Goal: Navigation & Orientation: Find specific page/section

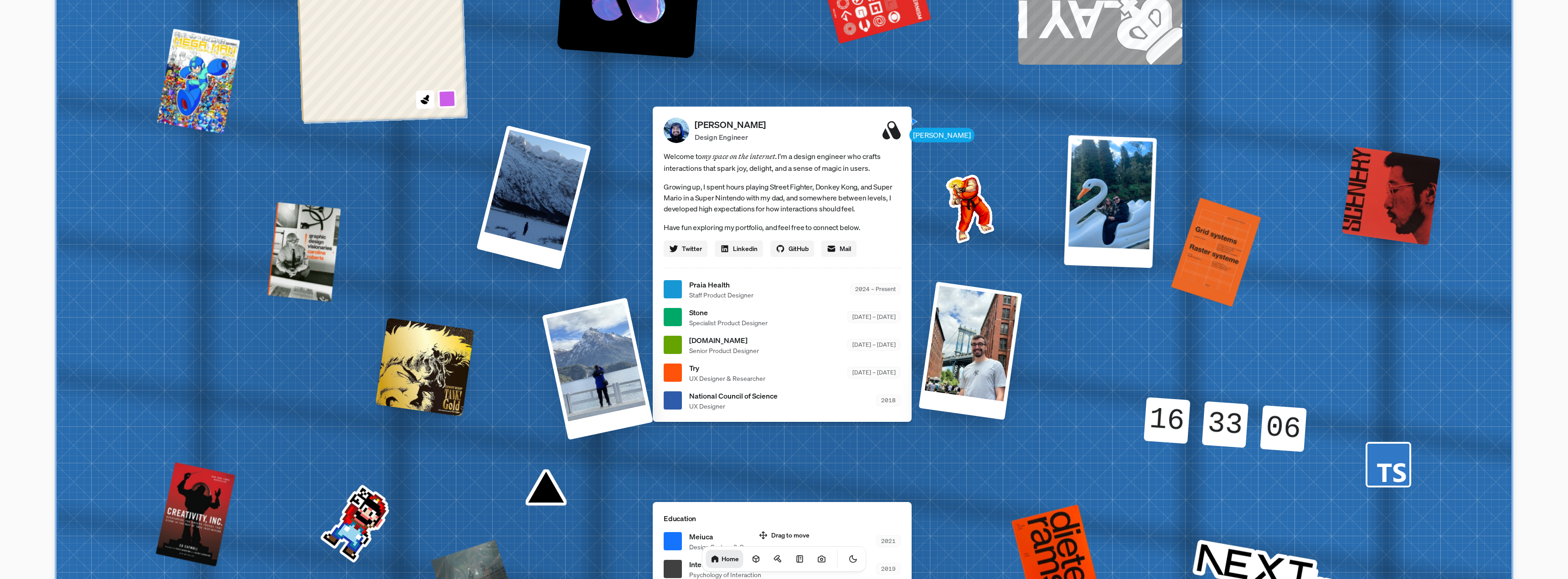
drag, startPoint x: 1054, startPoint y: 175, endPoint x: 1104, endPoint y: 181, distance: 50.4
click at [1104, 181] on div at bounding box center [1110, 201] width 93 height 133
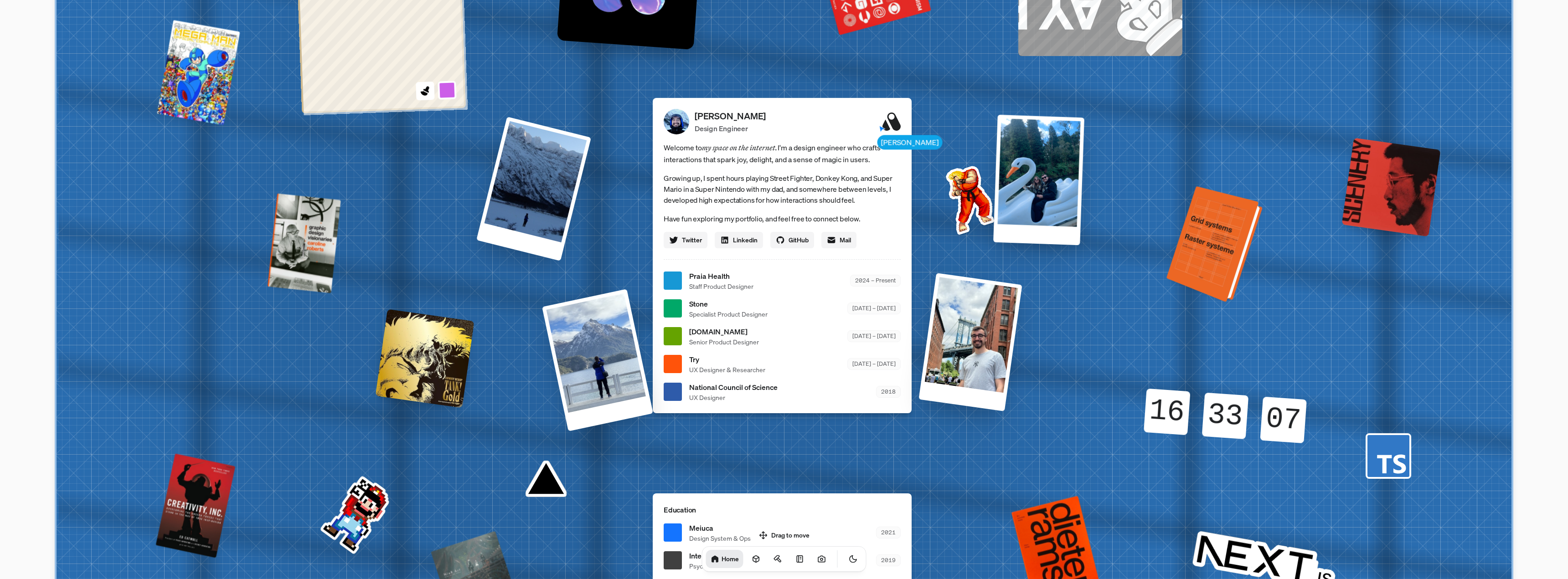
drag, startPoint x: 1210, startPoint y: 249, endPoint x: 1186, endPoint y: 271, distance: 32.6
click at [1186, 271] on div at bounding box center [1216, 244] width 89 height 111
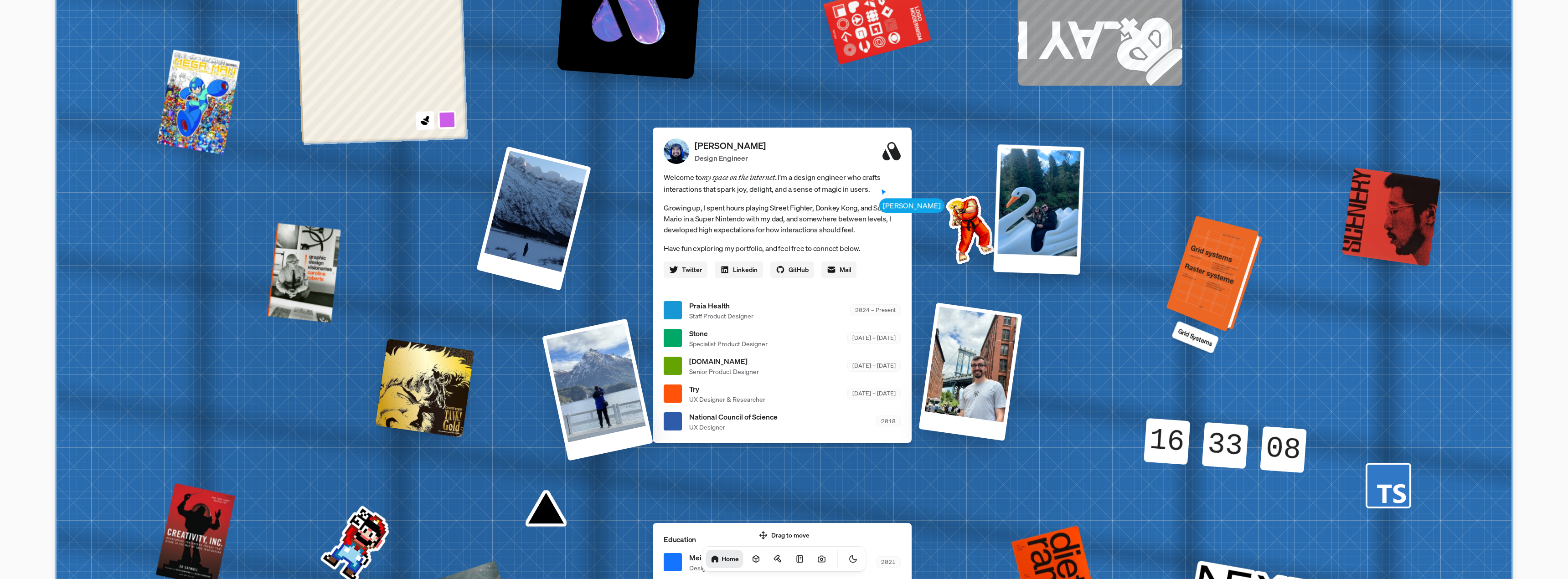
click at [1225, 265] on div at bounding box center [1216, 274] width 89 height 111
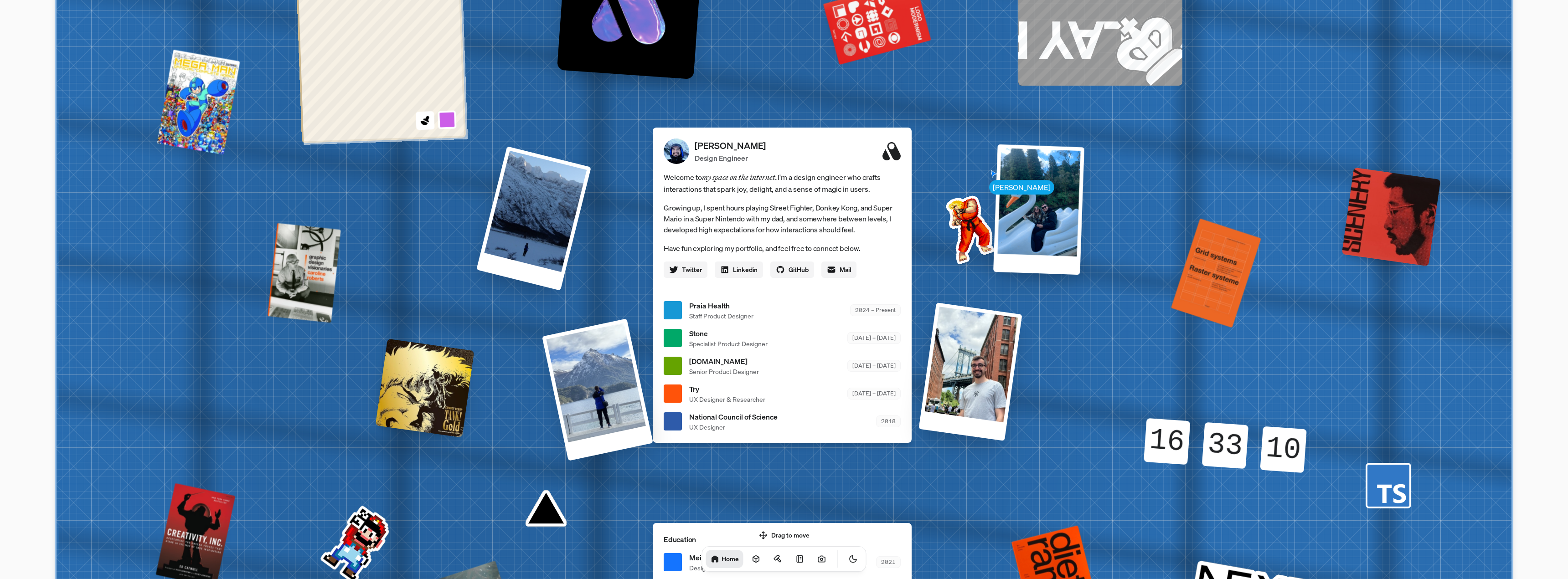
click at [1281, 454] on div "09 10 10 09" at bounding box center [1283, 449] width 46 height 46
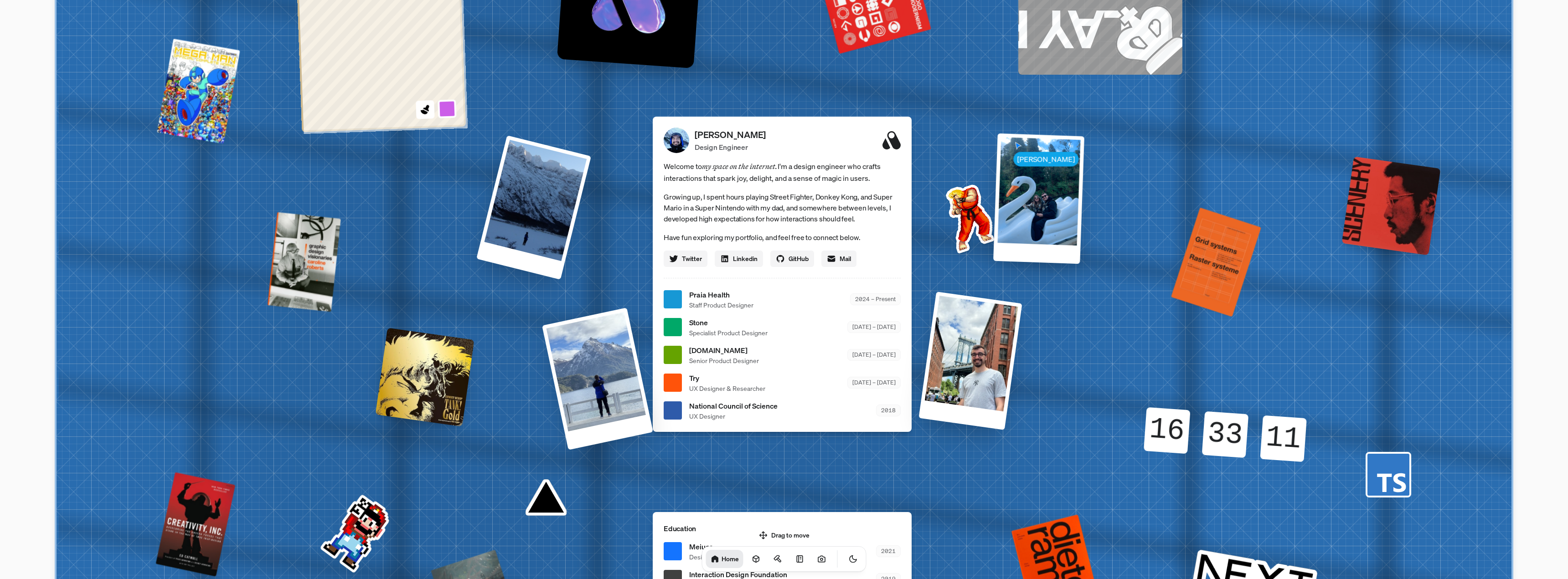
drag, startPoint x: 1387, startPoint y: 475, endPoint x: 1382, endPoint y: 446, distance: 29.4
click at [1382, 473] on icon at bounding box center [1391, 482] width 29 height 19
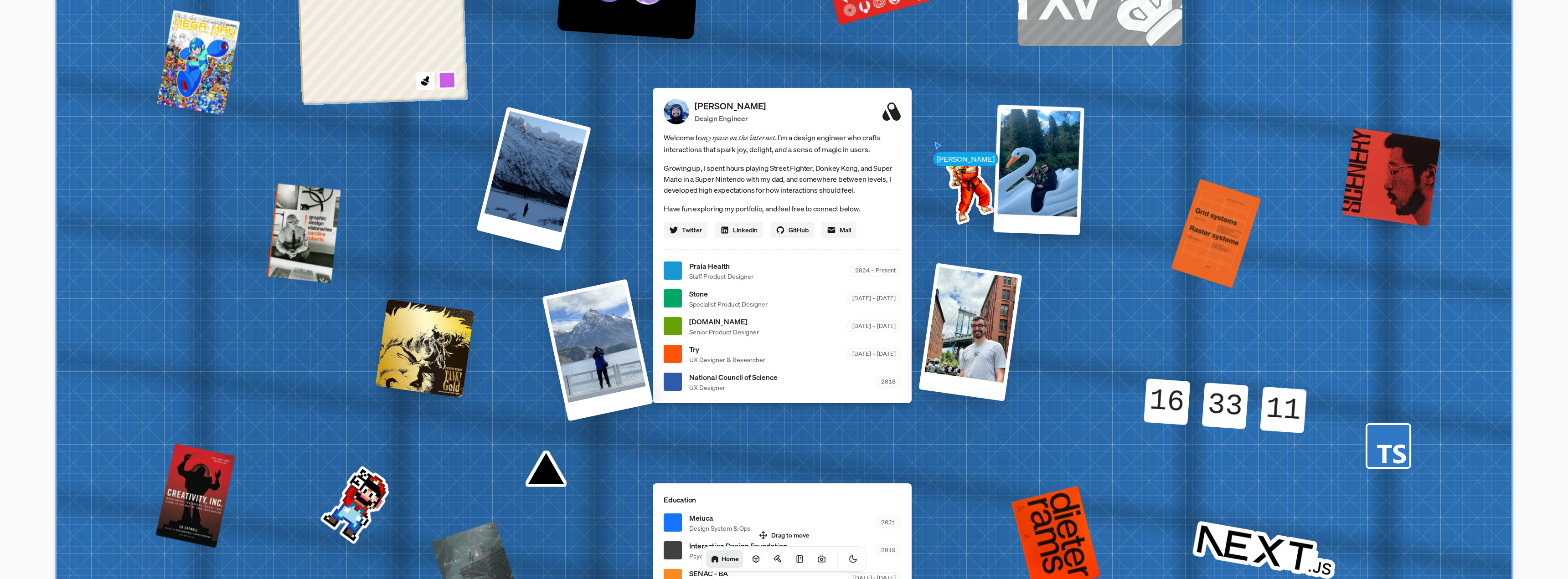
drag, startPoint x: 1351, startPoint y: 367, endPoint x: 1349, endPoint y: 311, distance: 56.0
click at [1351, 353] on div "[PERSON_NAME] [PERSON_NAME] Design Engineer Welcome to my space on the internet…" at bounding box center [784, 271] width 1364 height 1193
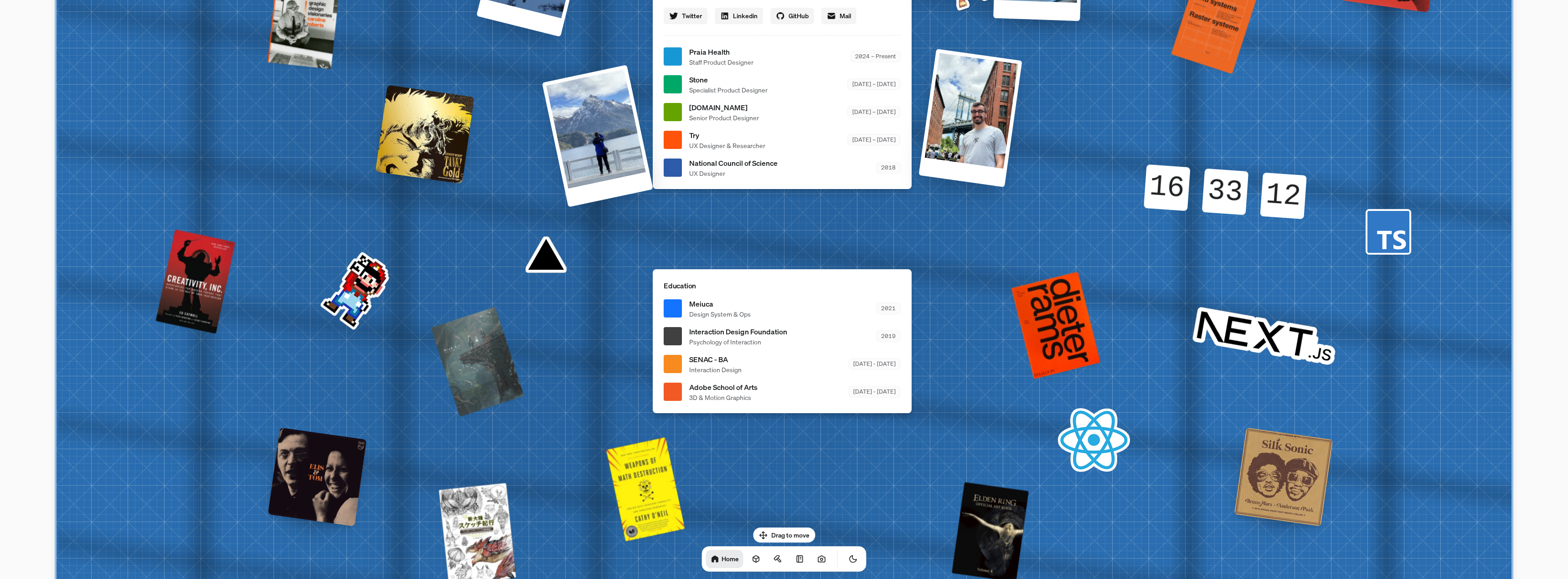
drag, startPoint x: 819, startPoint y: 341, endPoint x: 838, endPoint y: 207, distance: 135.3
click at [838, 206] on div "[PERSON_NAME] [PERSON_NAME] Design Engineer Welcome to my space on the internet…" at bounding box center [784, 57] width 1364 height 1193
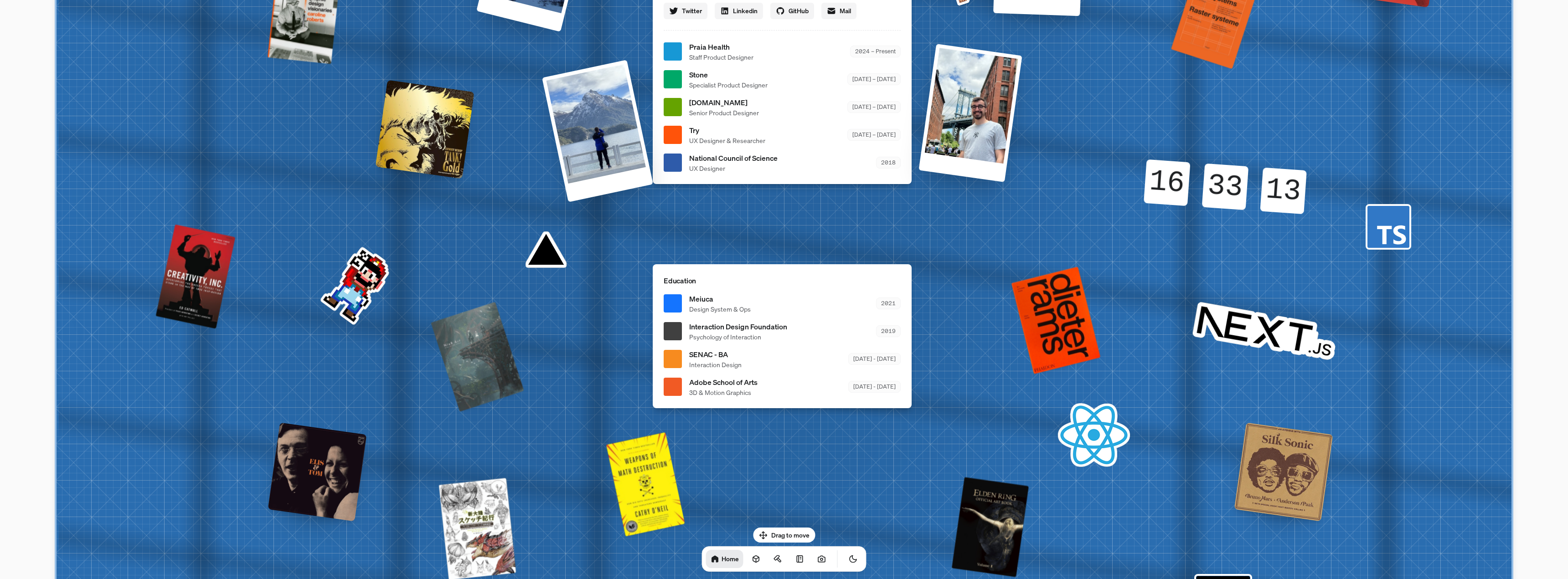
drag, startPoint x: 859, startPoint y: 506, endPoint x: 844, endPoint y: 224, distance: 282.4
click at [842, 295] on div "[PERSON_NAME] [PERSON_NAME] Design Engineer Welcome to my space on the internet…" at bounding box center [784, 52] width 1364 height 1193
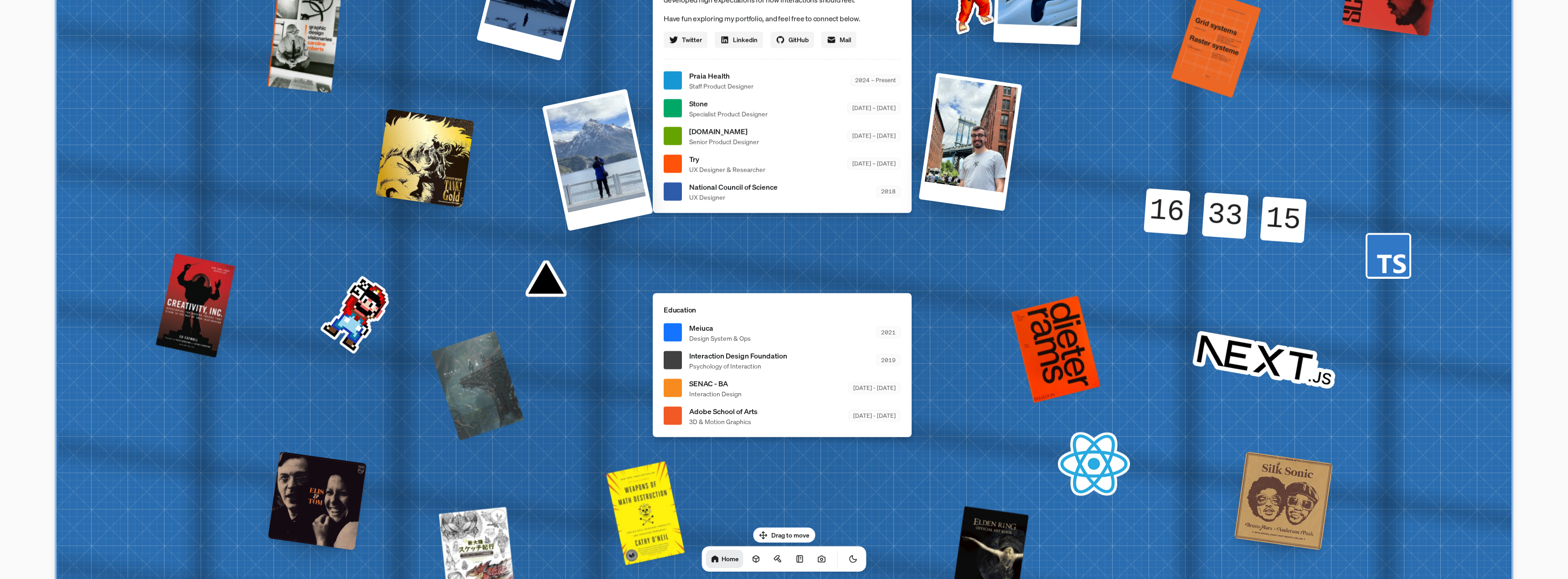
drag, startPoint x: 822, startPoint y: 420, endPoint x: 959, endPoint y: 219, distance: 243.2
click at [956, 233] on div "[PERSON_NAME] [PERSON_NAME] Design Engineer Welcome to my space on the internet…" at bounding box center [784, 81] width 1364 height 1193
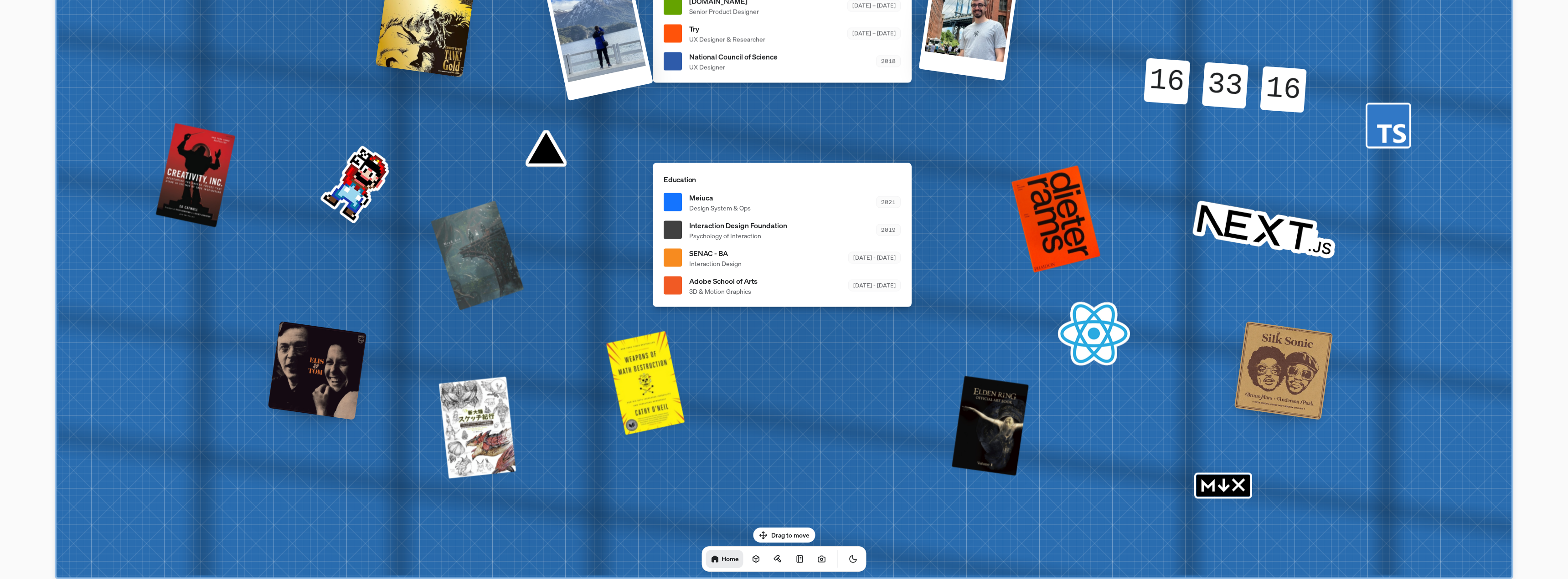
drag, startPoint x: 858, startPoint y: 305, endPoint x: 863, endPoint y: 268, distance: 37.3
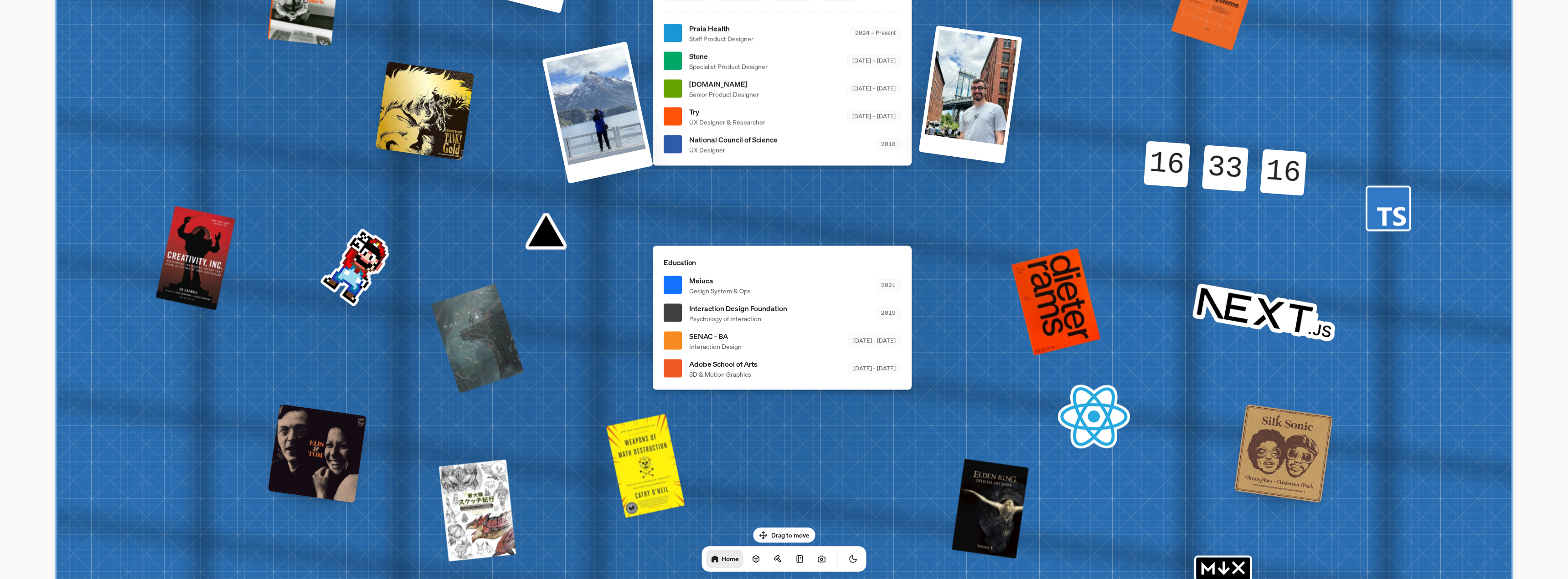
drag, startPoint x: 853, startPoint y: 392, endPoint x: 854, endPoint y: 513, distance: 121.0
click at [858, 519] on div "[PERSON_NAME] [PERSON_NAME] Design Engineer Welcome to my space on the internet…" at bounding box center [784, 33] width 1364 height 1193
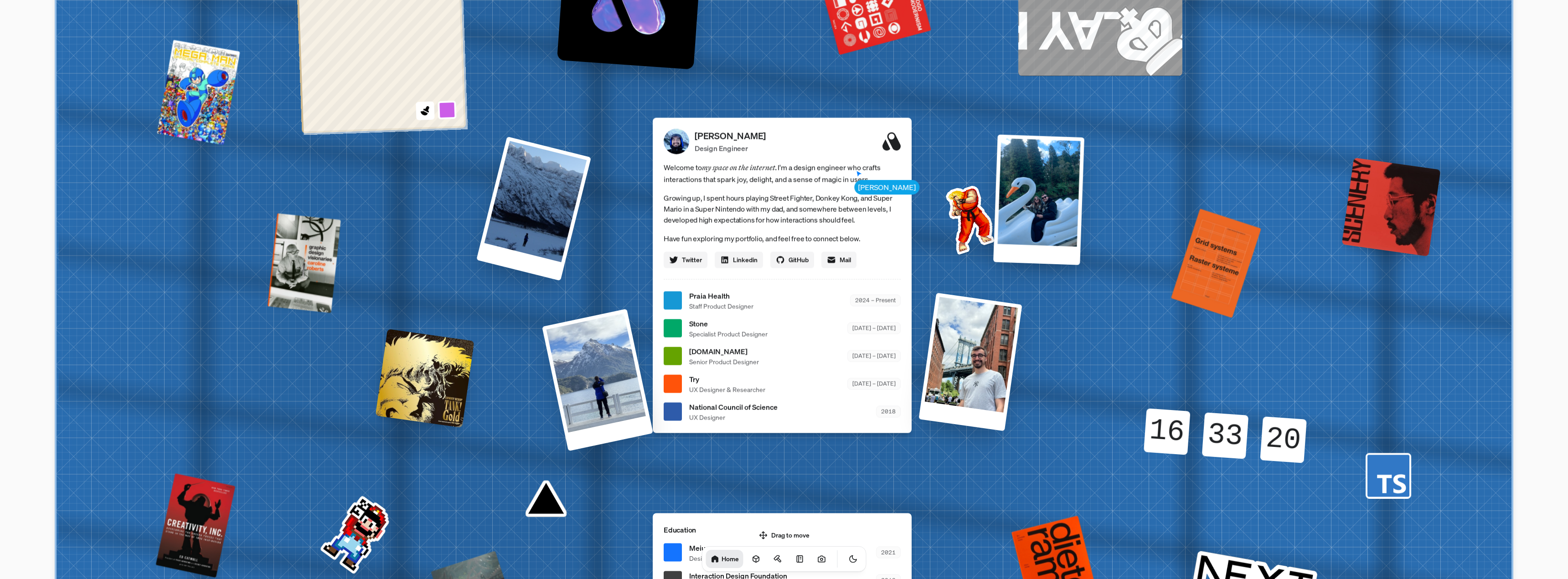
click at [702, 296] on span "Praia Health" at bounding box center [721, 296] width 65 height 11
click at [752, 556] on icon at bounding box center [756, 558] width 9 height 9
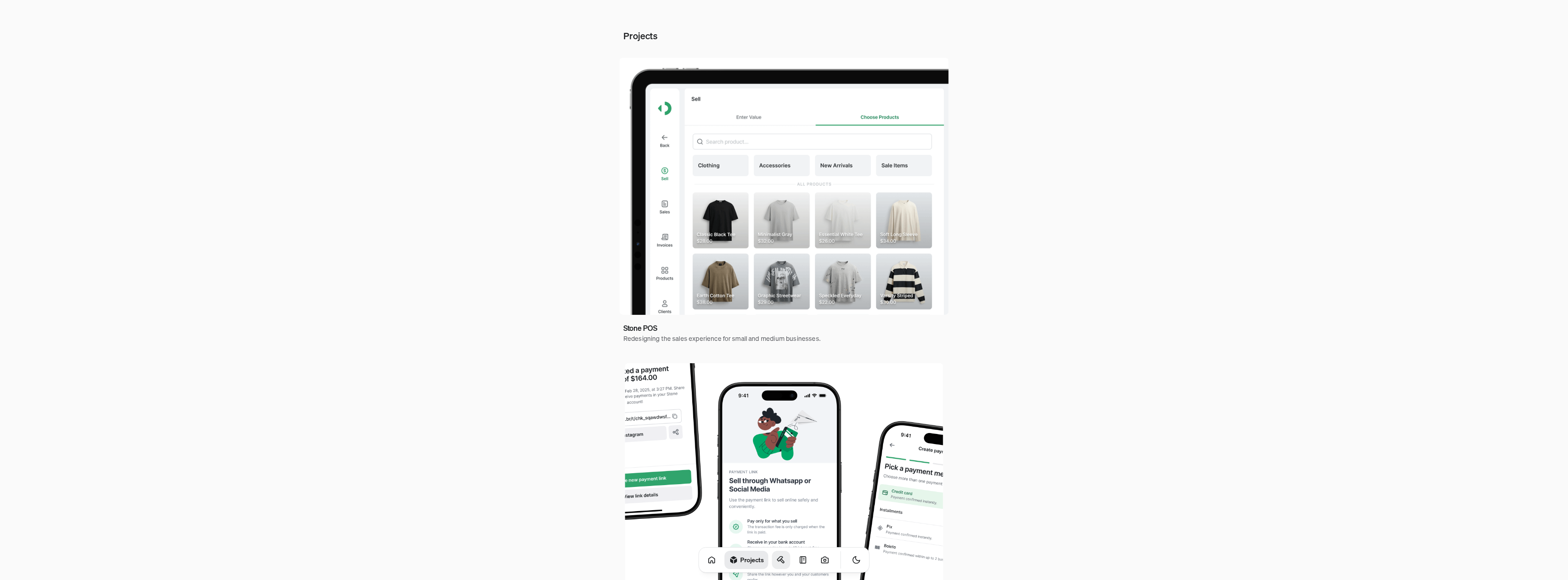
click at [772, 558] on link at bounding box center [781, 560] width 18 height 18
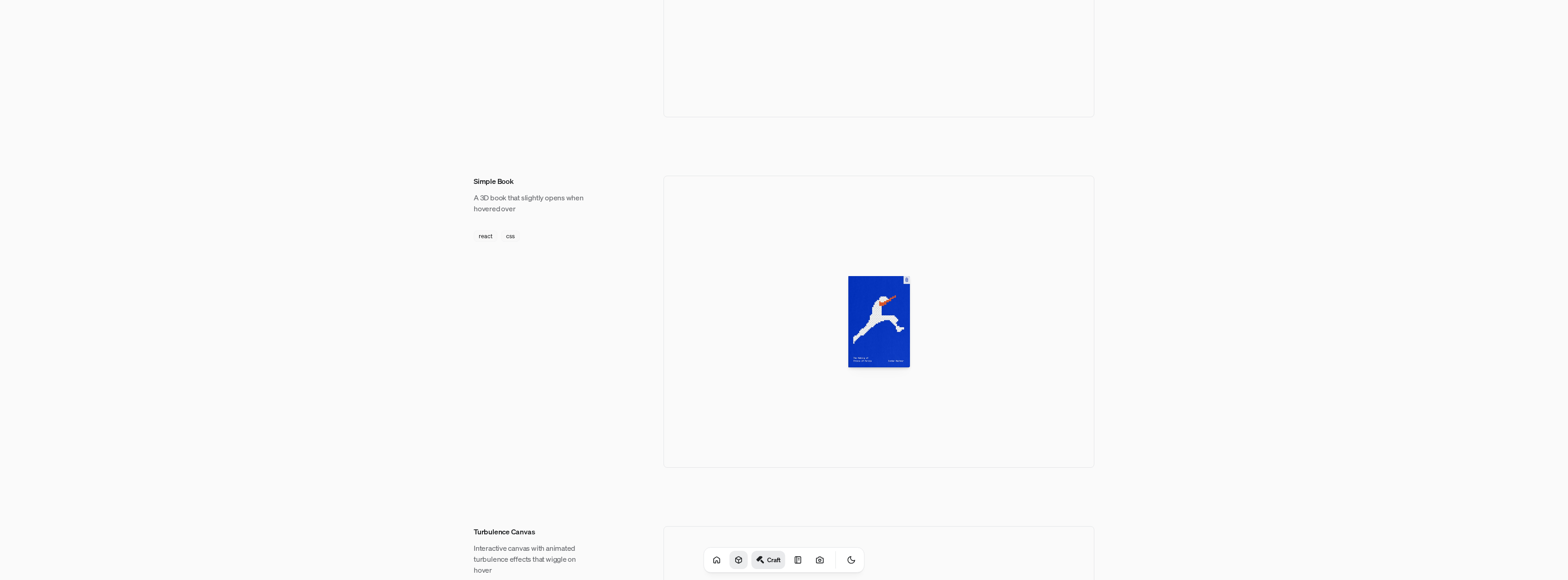
scroll to position [548, 0]
drag, startPoint x: 887, startPoint y: 313, endPoint x: 832, endPoint y: 311, distance: 55.0
click at [814, 311] on div at bounding box center [879, 321] width 431 height 292
click at [897, 306] on div at bounding box center [878, 321] width 60 height 94
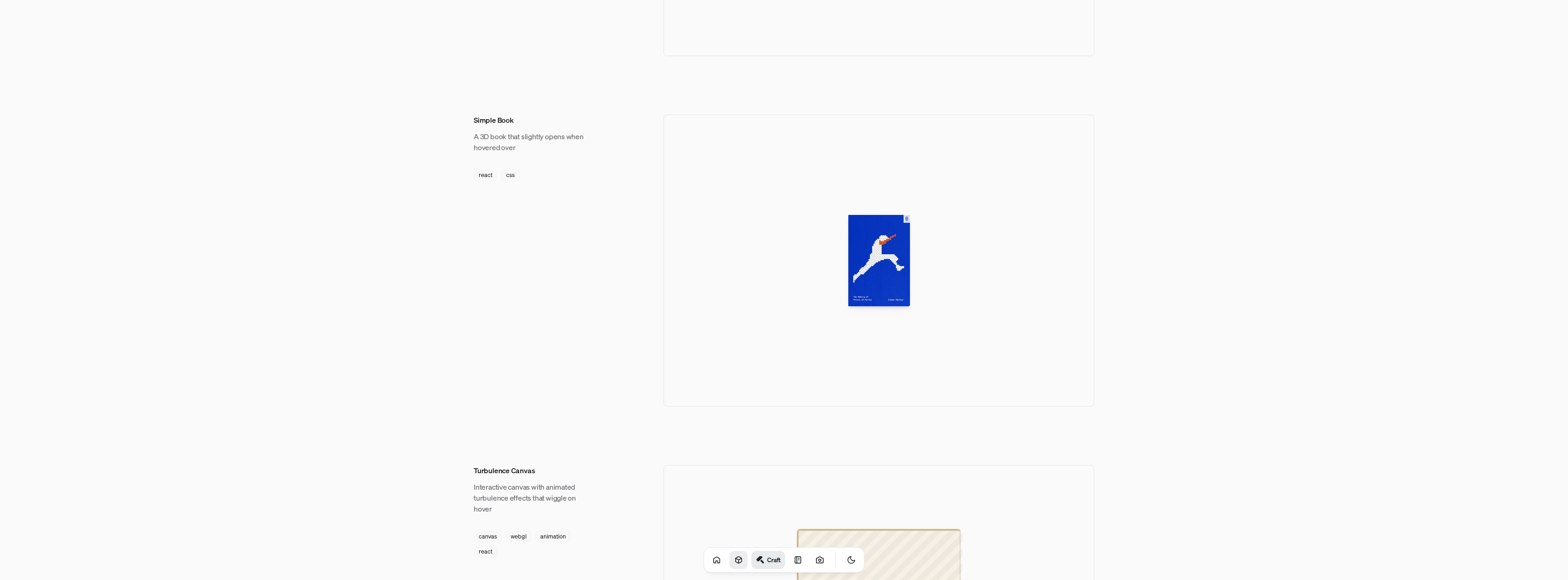
scroll to position [913, 0]
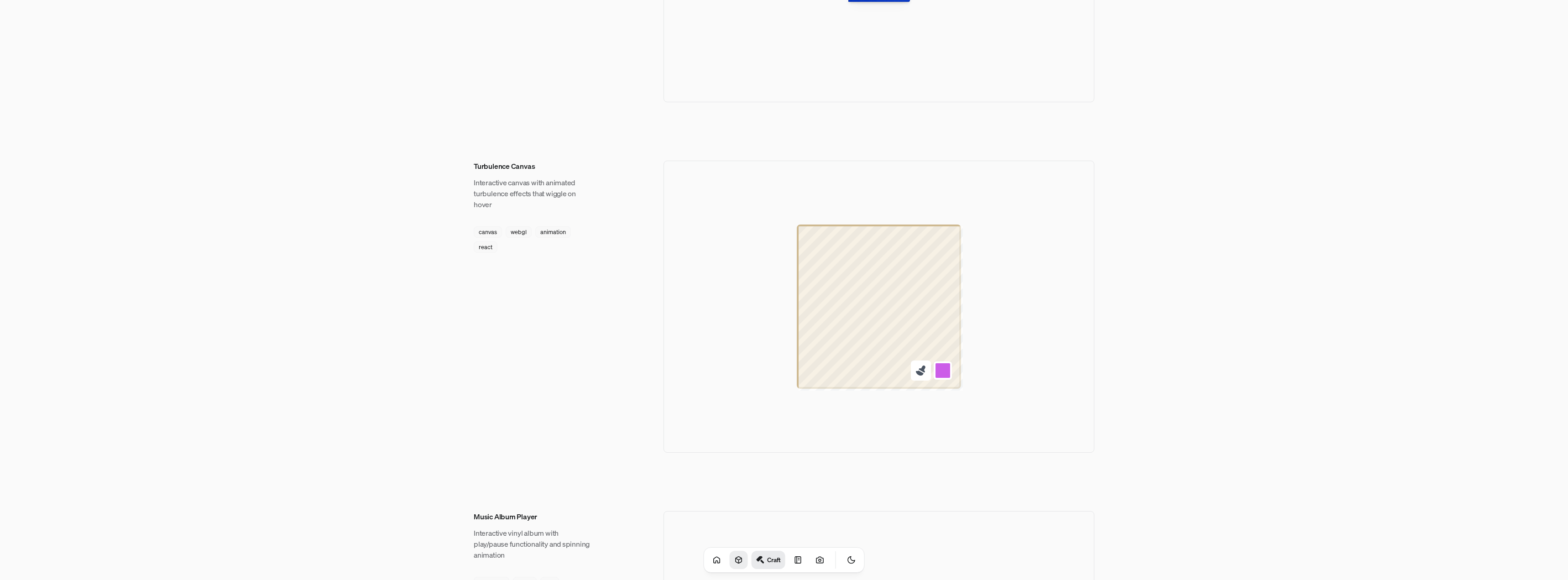
click at [922, 367] on icon at bounding box center [921, 369] width 6 height 7
click at [940, 369] on button at bounding box center [943, 370] width 20 height 20
click at [940, 331] on button at bounding box center [943, 327] width 20 height 20
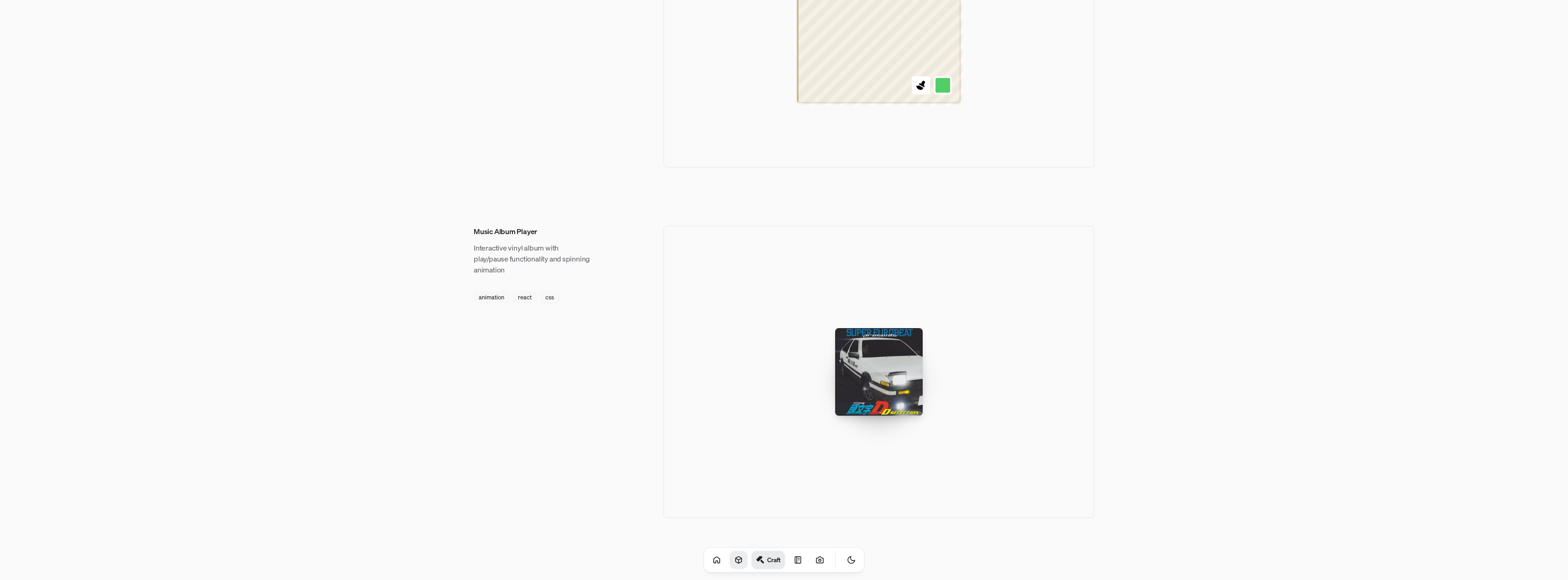
scroll to position [1209, 0]
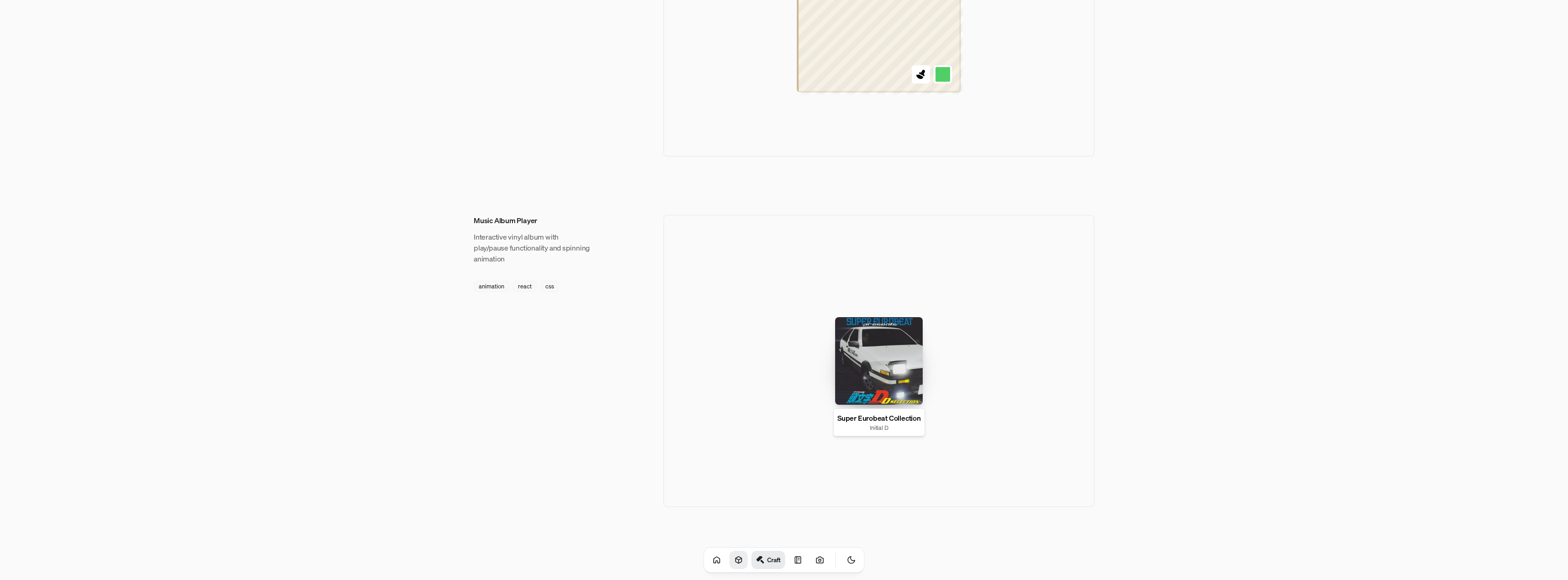
click at [884, 353] on div at bounding box center [879, 361] width 88 height 88
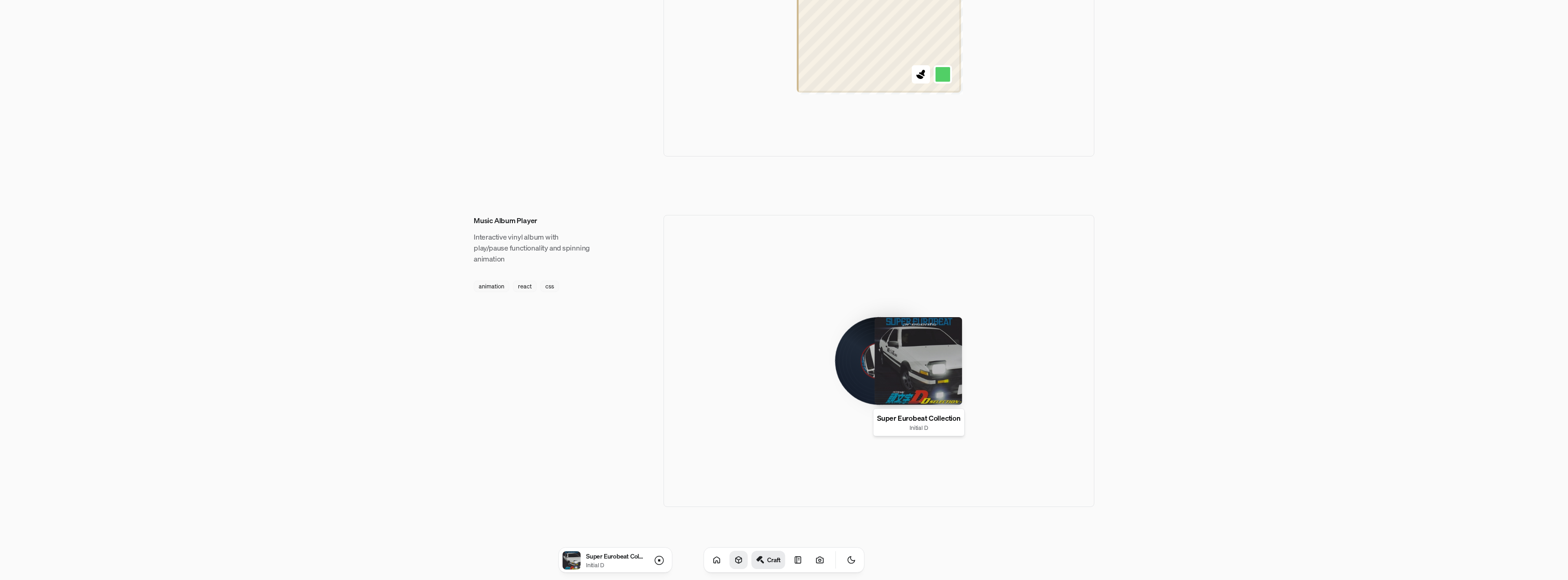
click at [922, 347] on div at bounding box center [918, 361] width 88 height 88
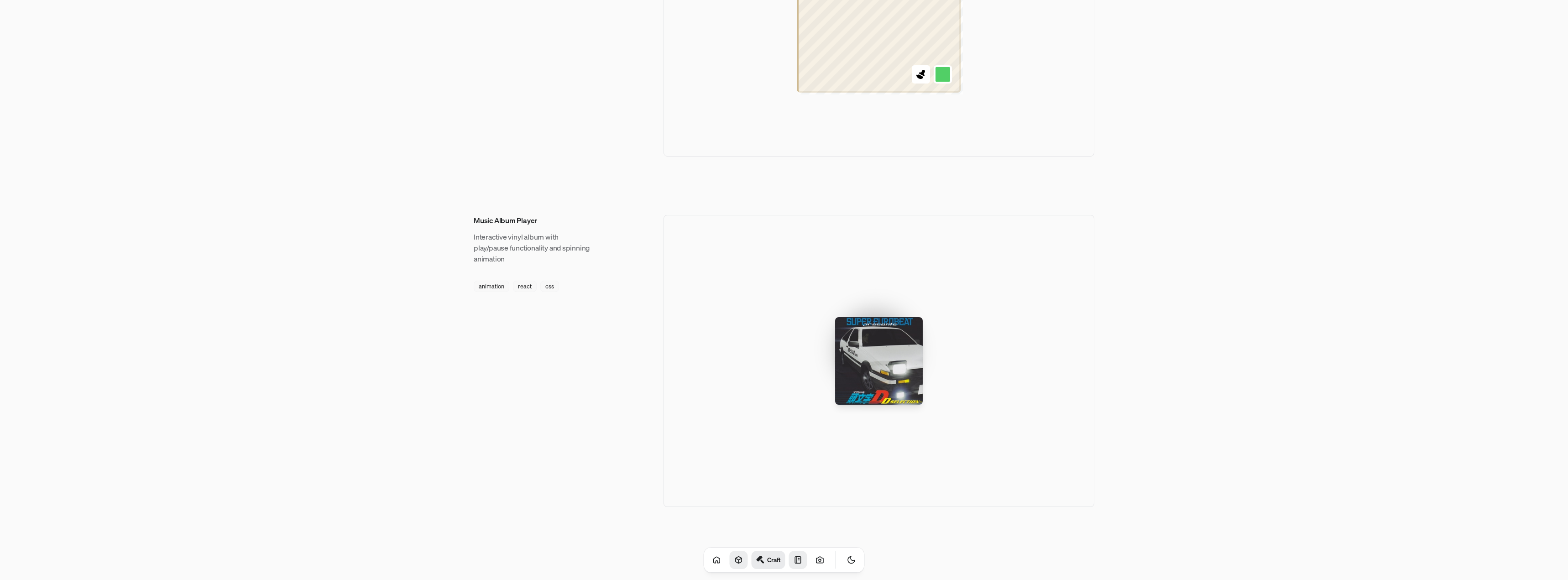
click at [795, 562] on icon at bounding box center [798, 560] width 6 height 6
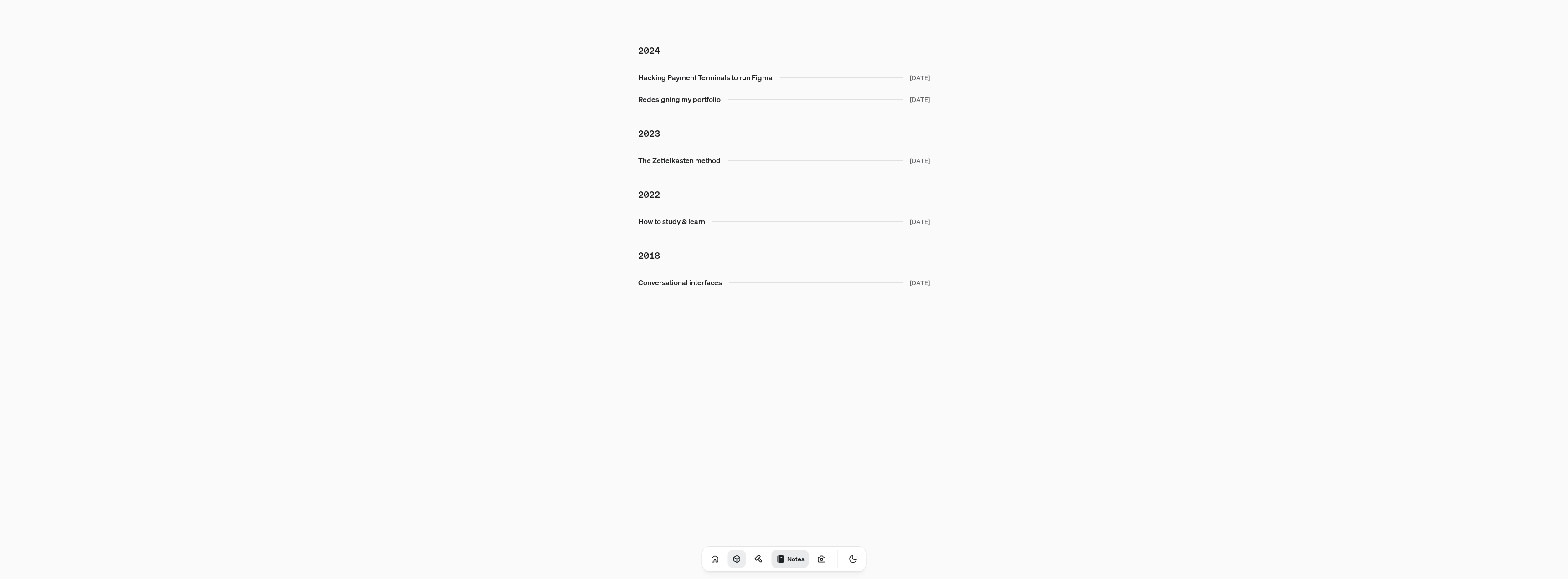
click at [785, 131] on h2 "2023" at bounding box center [783, 133] width 292 height 13
click at [721, 77] on link "Hacking Payment Terminals to run Figma [DATE]" at bounding box center [783, 77] width 306 height 18
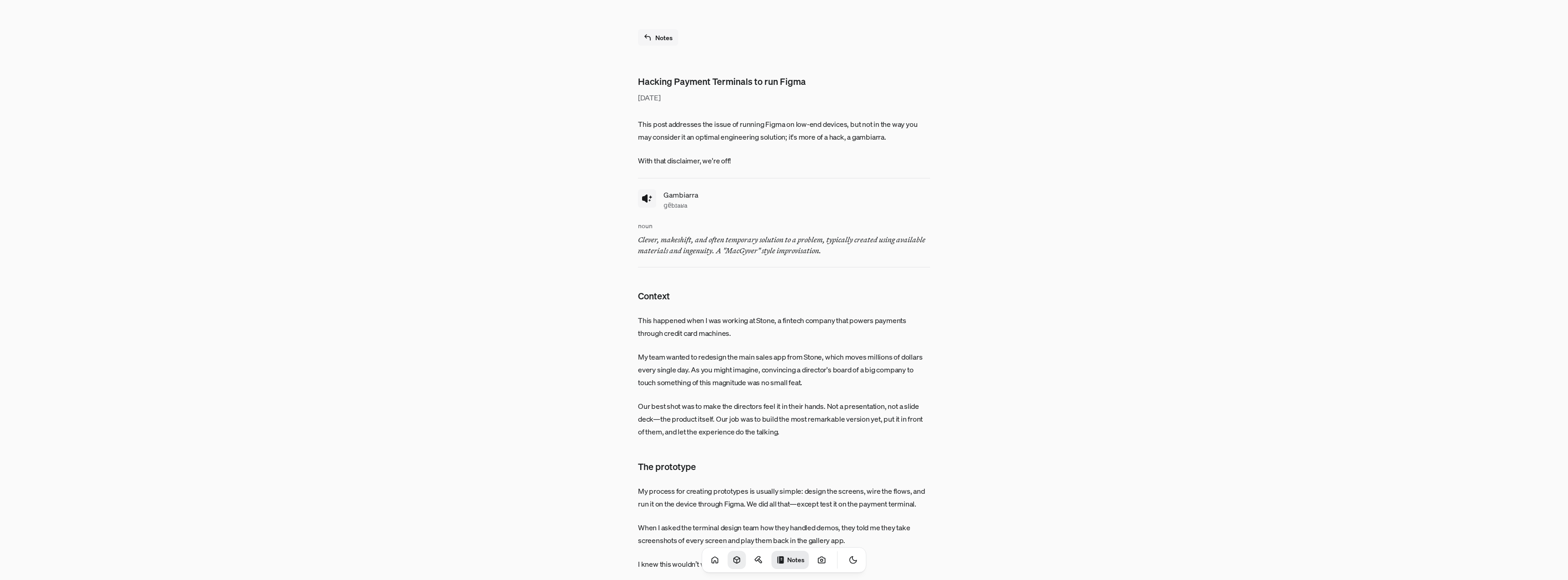
click at [655, 34] on link "Notes" at bounding box center [658, 37] width 40 height 16
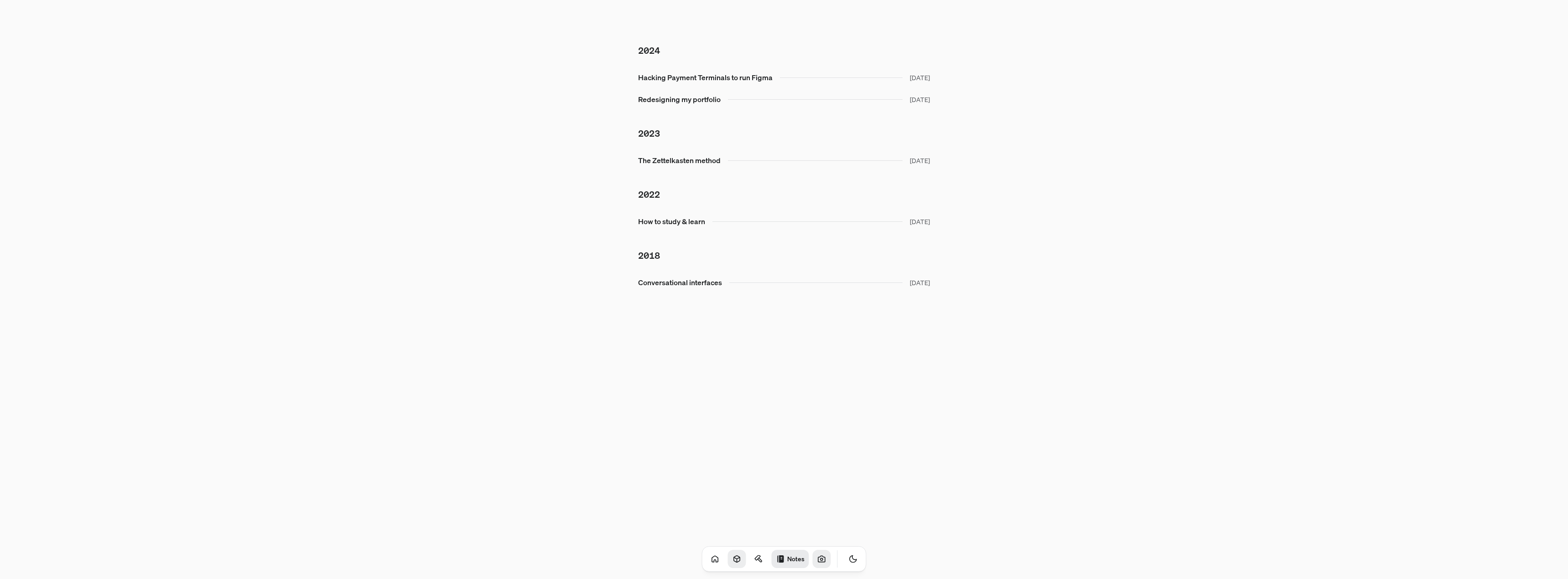
click at [818, 561] on icon at bounding box center [821, 559] width 7 height 6
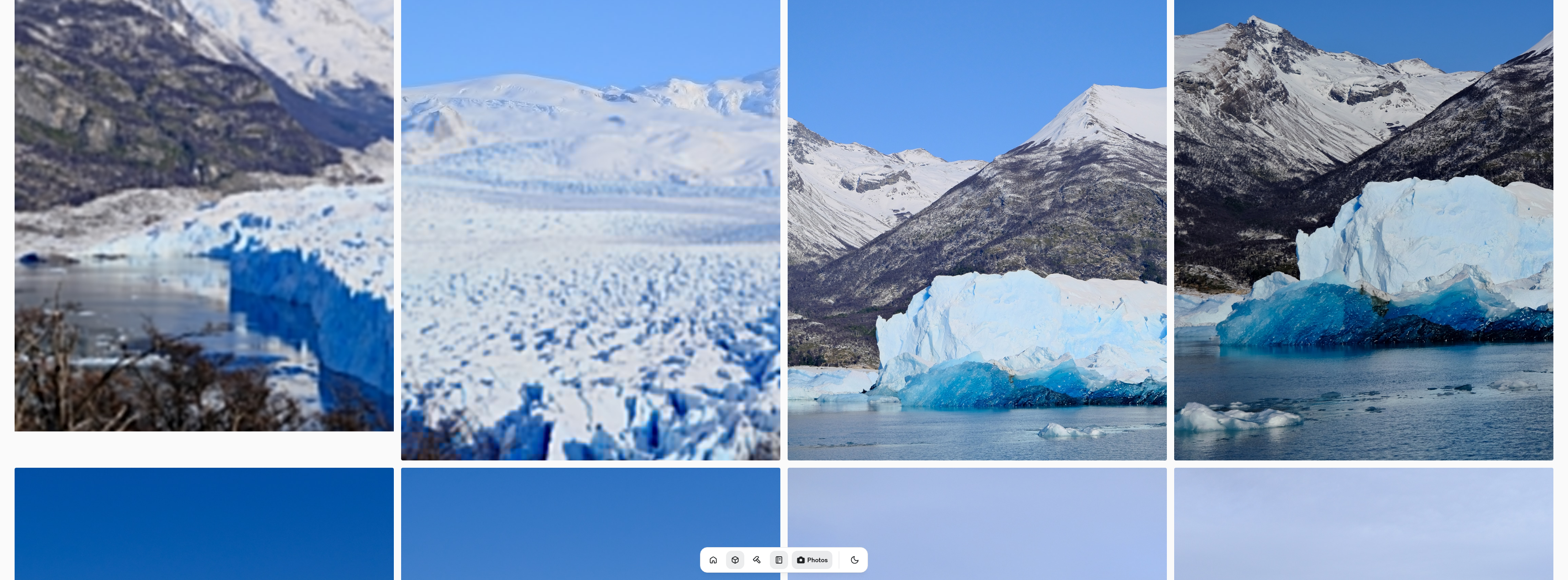
scroll to position [10539, 0]
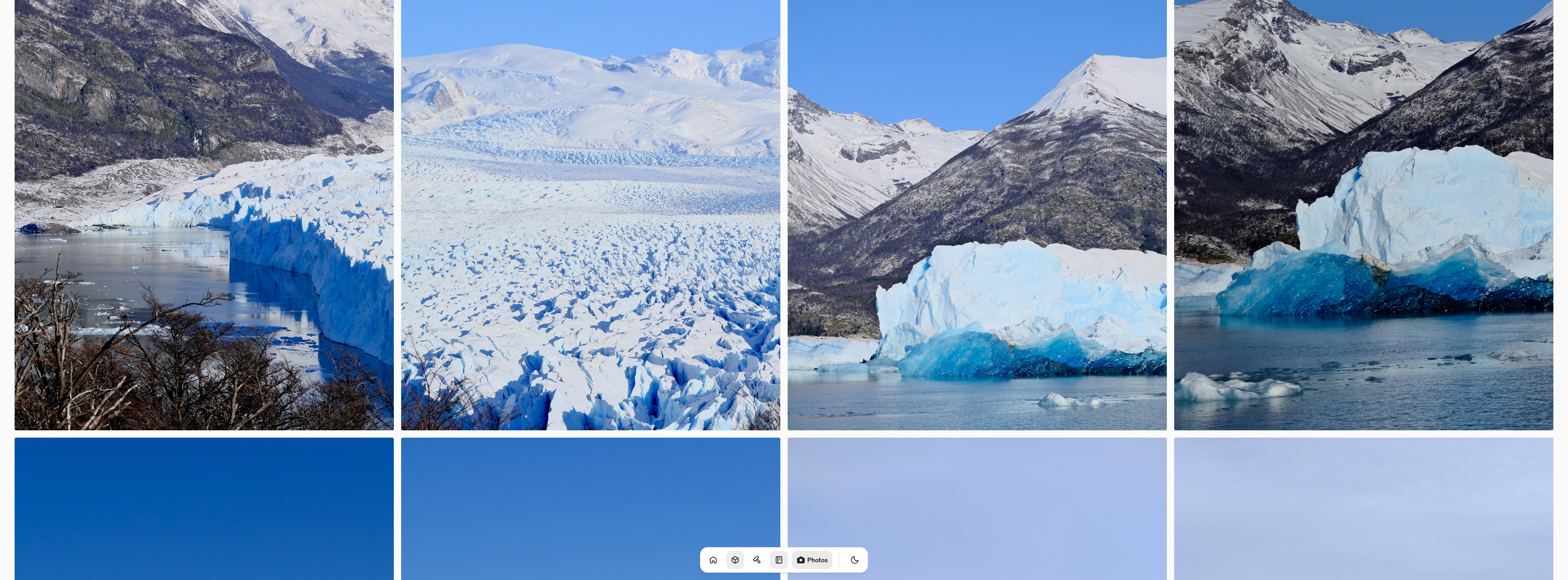
click at [0, 0] on icon "Toggle Audio" at bounding box center [0, 0] width 0 height 0
click at [850, 562] on icon "Toggle Theme" at bounding box center [854, 559] width 9 height 9
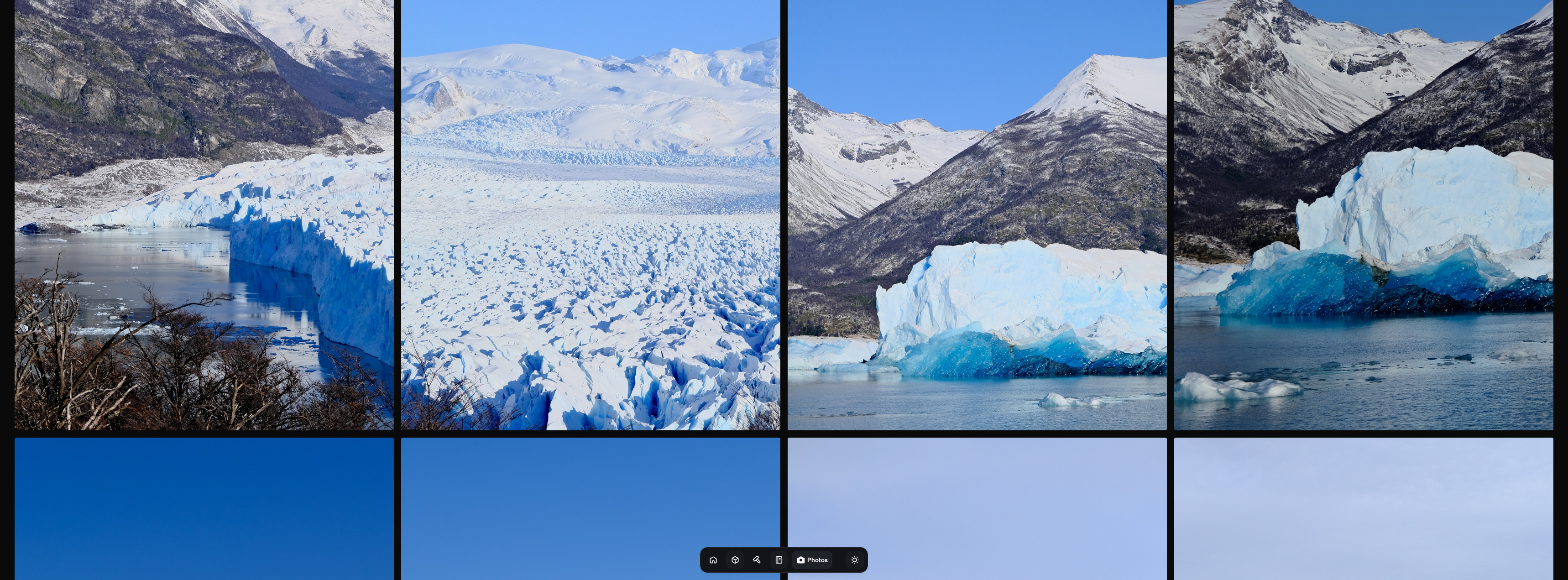
click at [850, 561] on icon "Toggle Theme" at bounding box center [854, 559] width 9 height 9
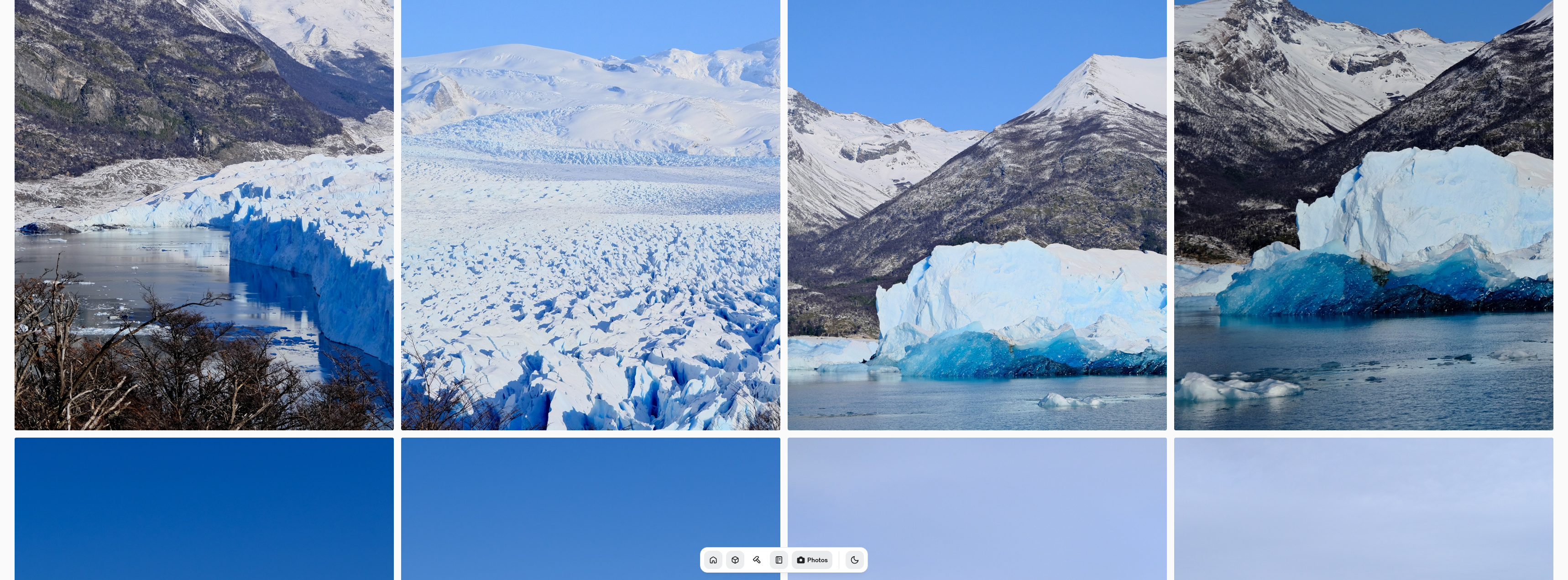
click at [709, 556] on icon at bounding box center [713, 559] width 9 height 9
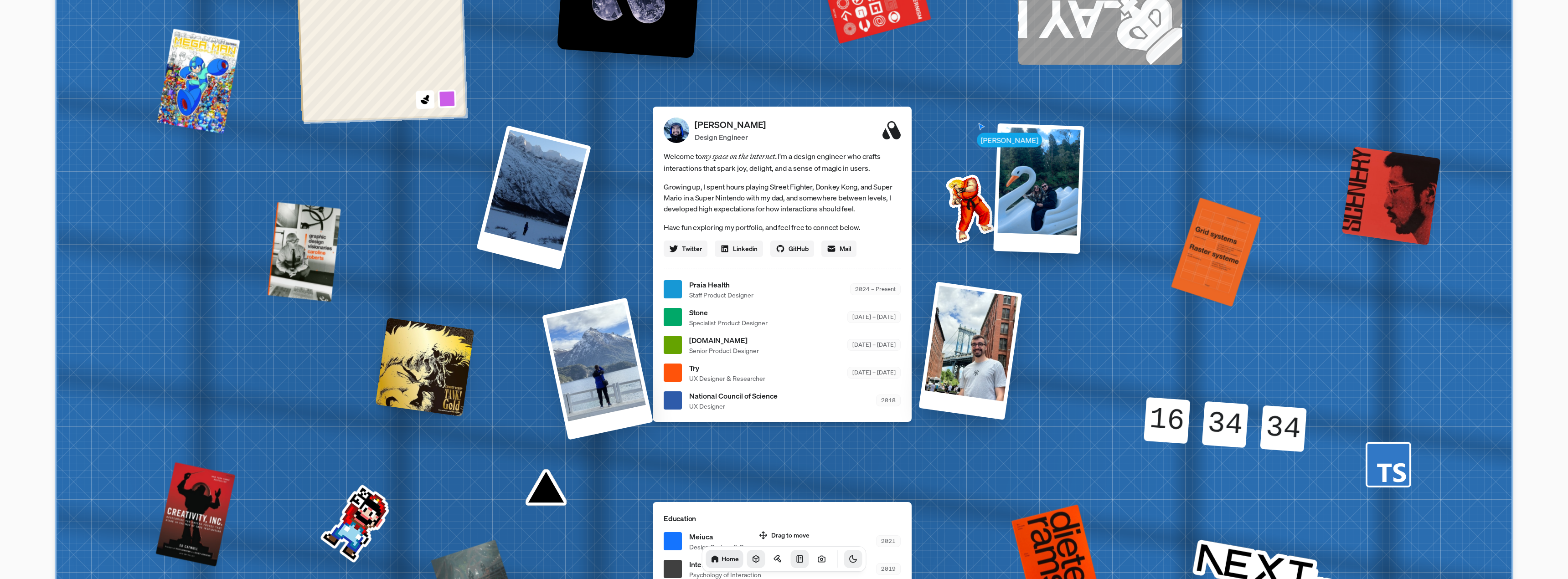
click at [849, 560] on icon "Toggle Theme" at bounding box center [853, 558] width 9 height 9
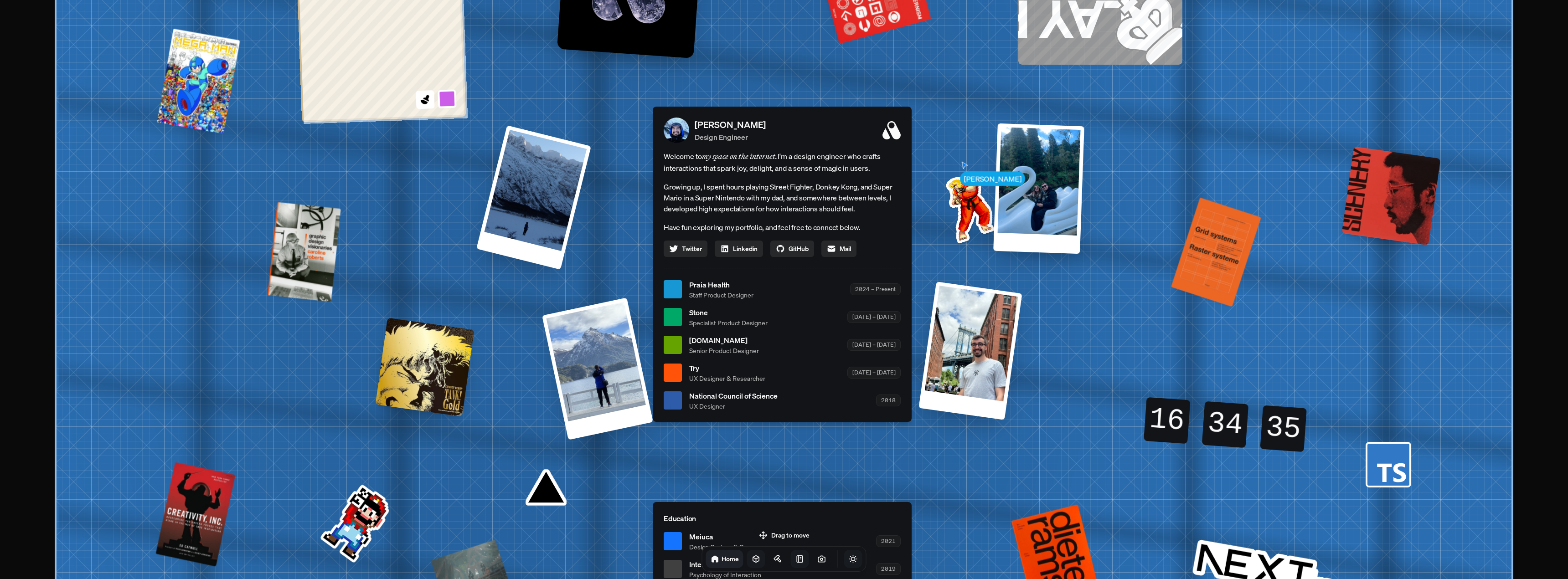
click at [849, 560] on icon "Toggle Theme" at bounding box center [853, 558] width 9 height 9
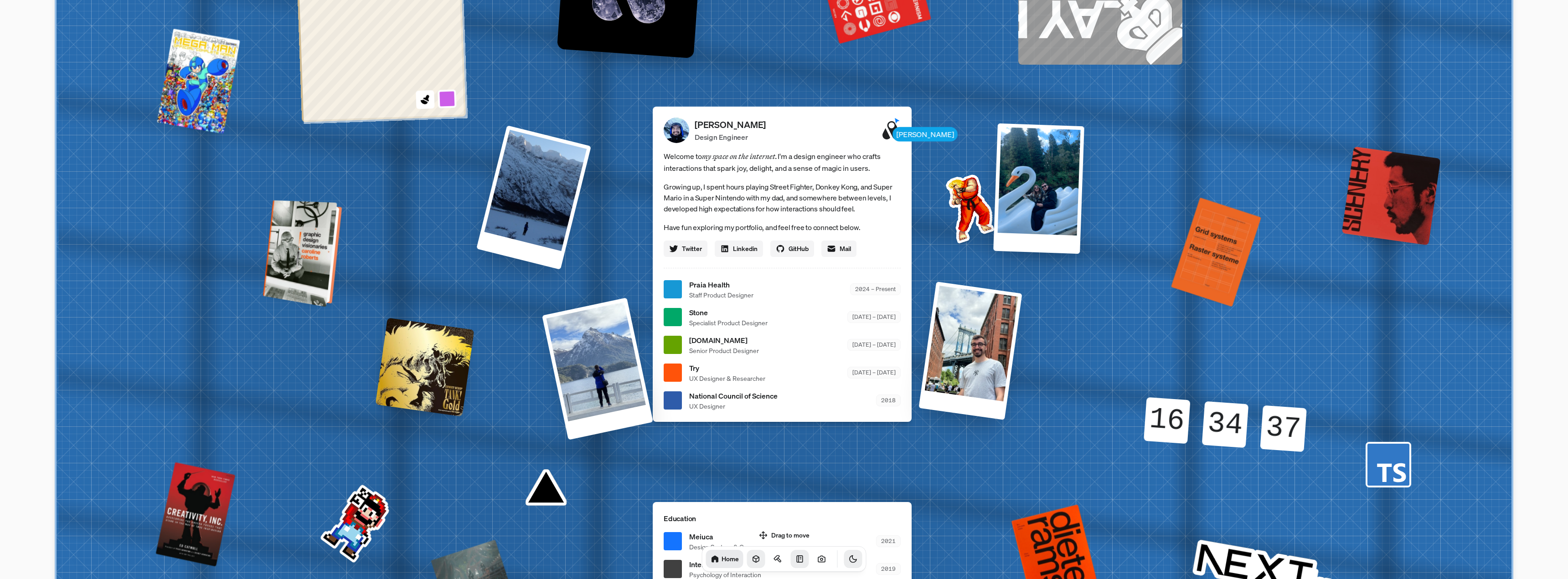
click at [309, 241] on div at bounding box center [304, 253] width 72 height 102
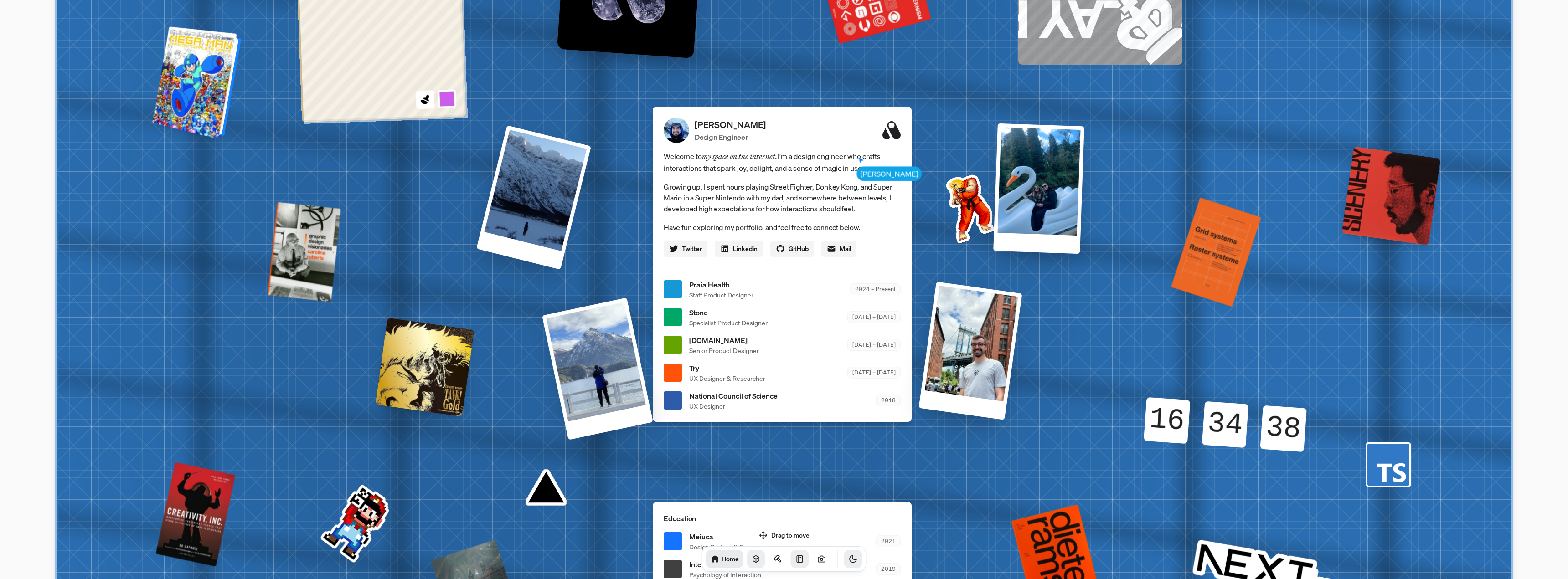
click at [211, 95] on div at bounding box center [198, 83] width 82 height 108
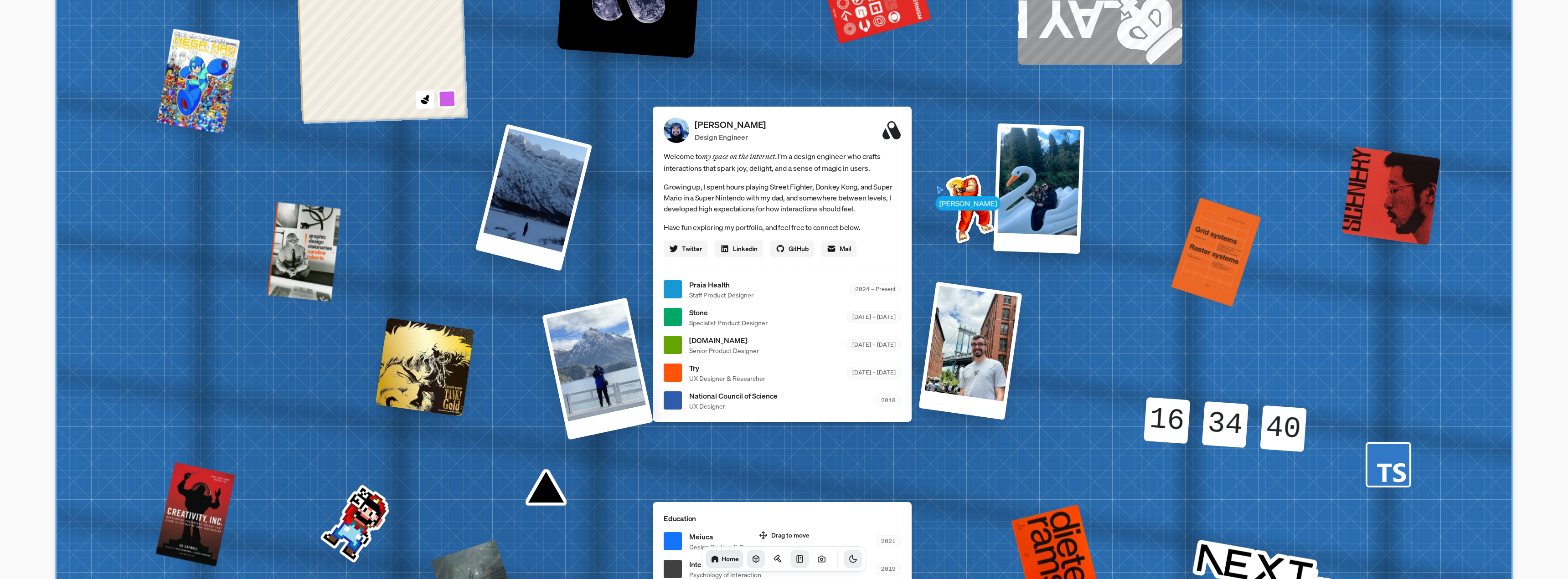
click at [536, 190] on div at bounding box center [534, 198] width 117 height 147
click at [589, 379] on div at bounding box center [598, 369] width 113 height 145
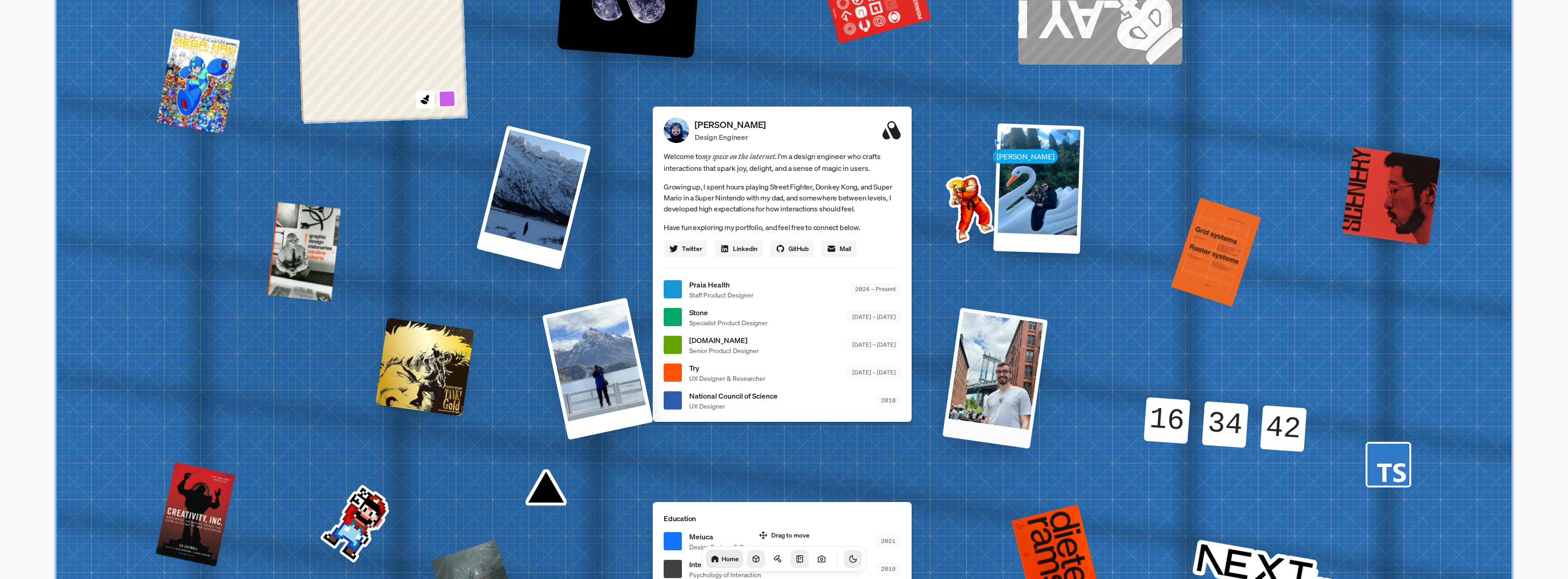
drag, startPoint x: 986, startPoint y: 340, endPoint x: 1012, endPoint y: 361, distance: 33.4
click at [1012, 361] on div at bounding box center [995, 378] width 105 height 141
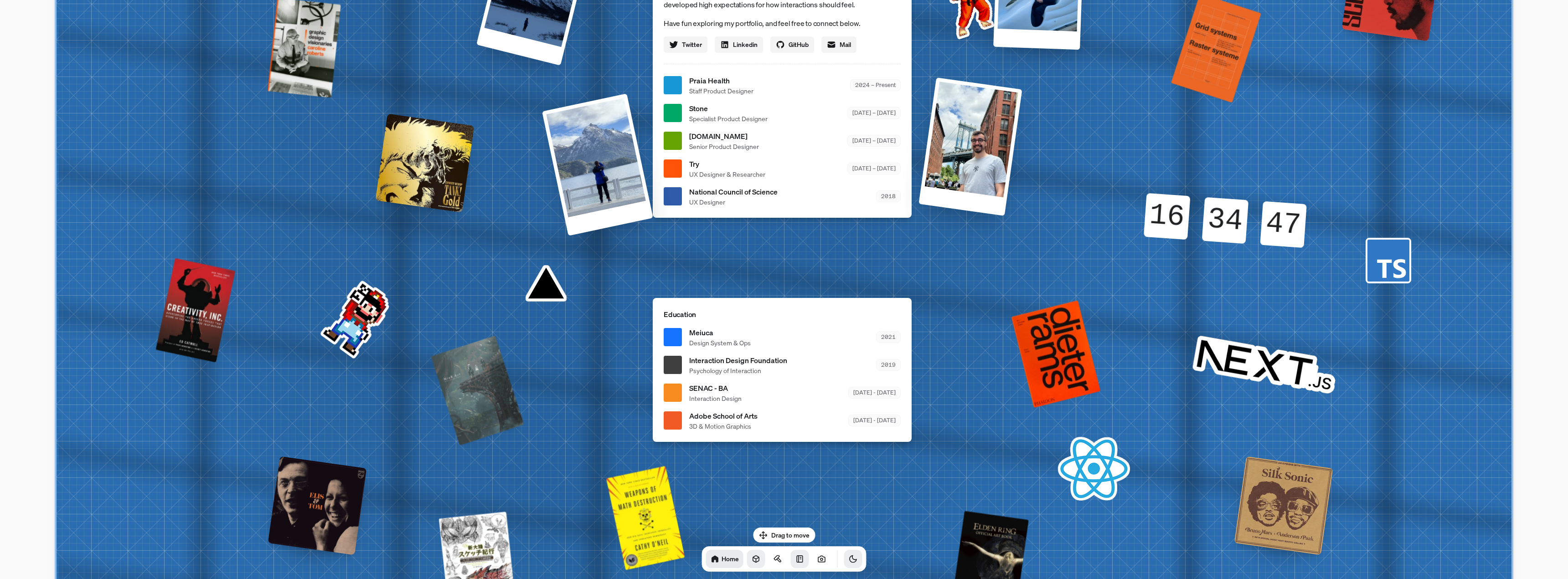
drag, startPoint x: 772, startPoint y: 412, endPoint x: 801, endPoint y: 290, distance: 125.4
click at [798, 355] on div "Interaction Design Foundation Psychology of Interaction 2019" at bounding box center [794, 365] width 211 height 21
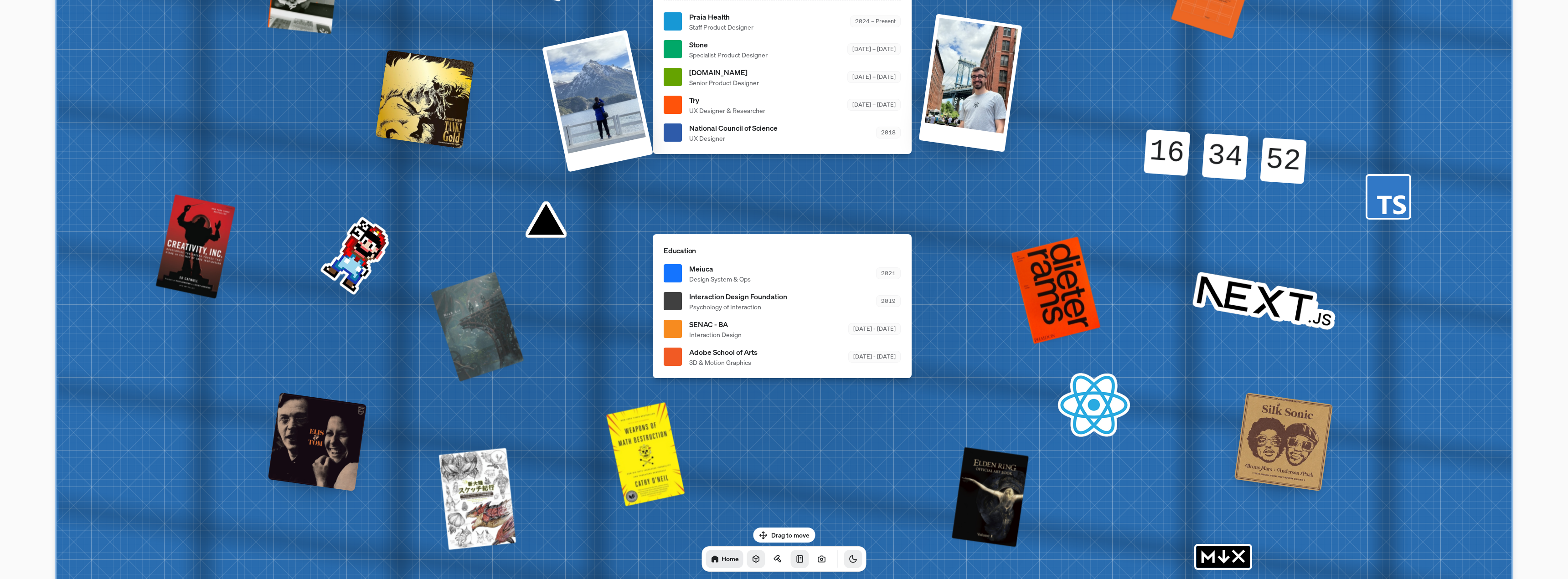
drag, startPoint x: 796, startPoint y: 406, endPoint x: 796, endPoint y: 287, distance: 119.0
click at [796, 290] on div "[PERSON_NAME] [PERSON_NAME] Design Engineer Welcome to my space on the internet…" at bounding box center [784, 22] width 1364 height 1193
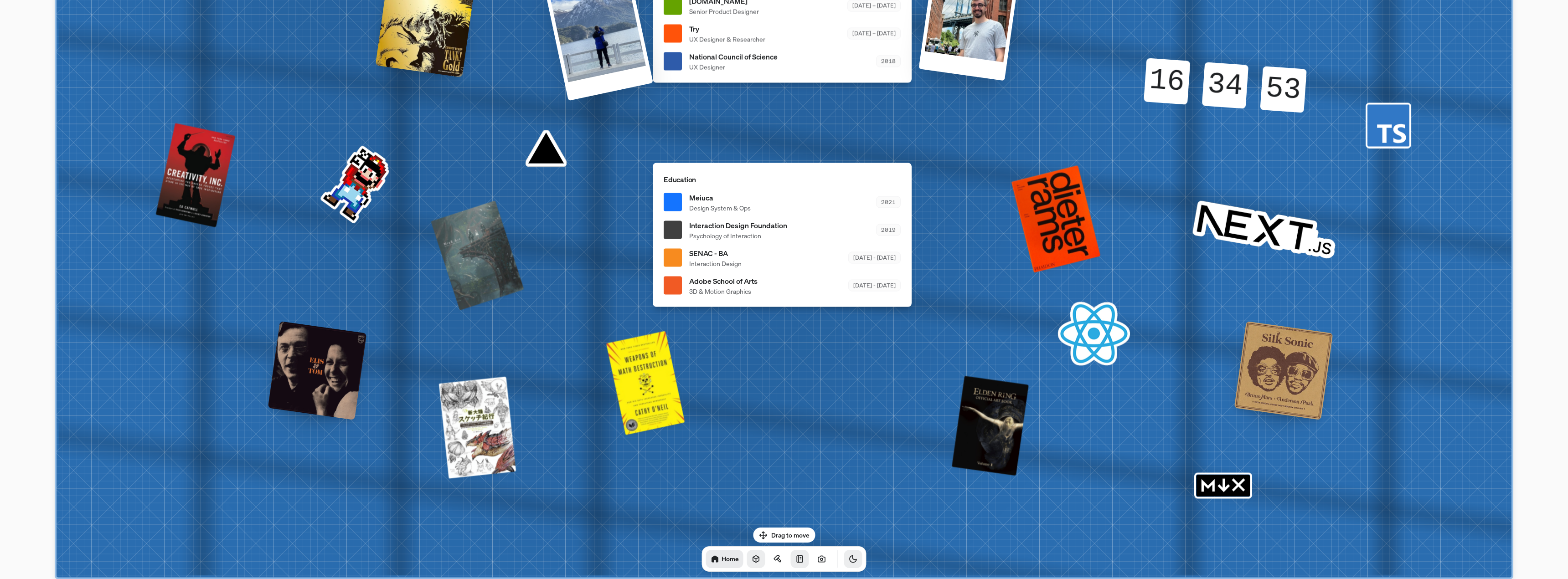
click at [1217, 484] on icon "MDX" at bounding box center [1223, 485] width 58 height 26
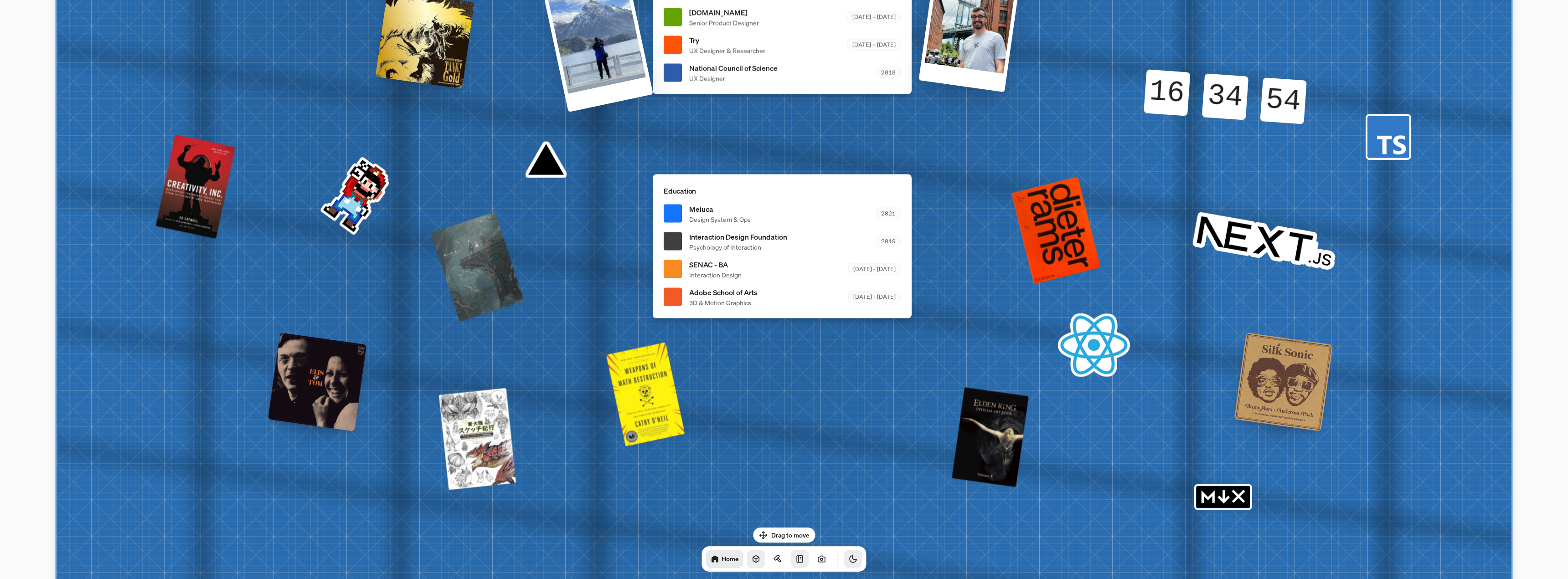
drag, startPoint x: 1228, startPoint y: 489, endPoint x: 1227, endPoint y: 499, distance: 10.0
click at [1227, 499] on icon "MDX" at bounding box center [1223, 498] width 10 height 5
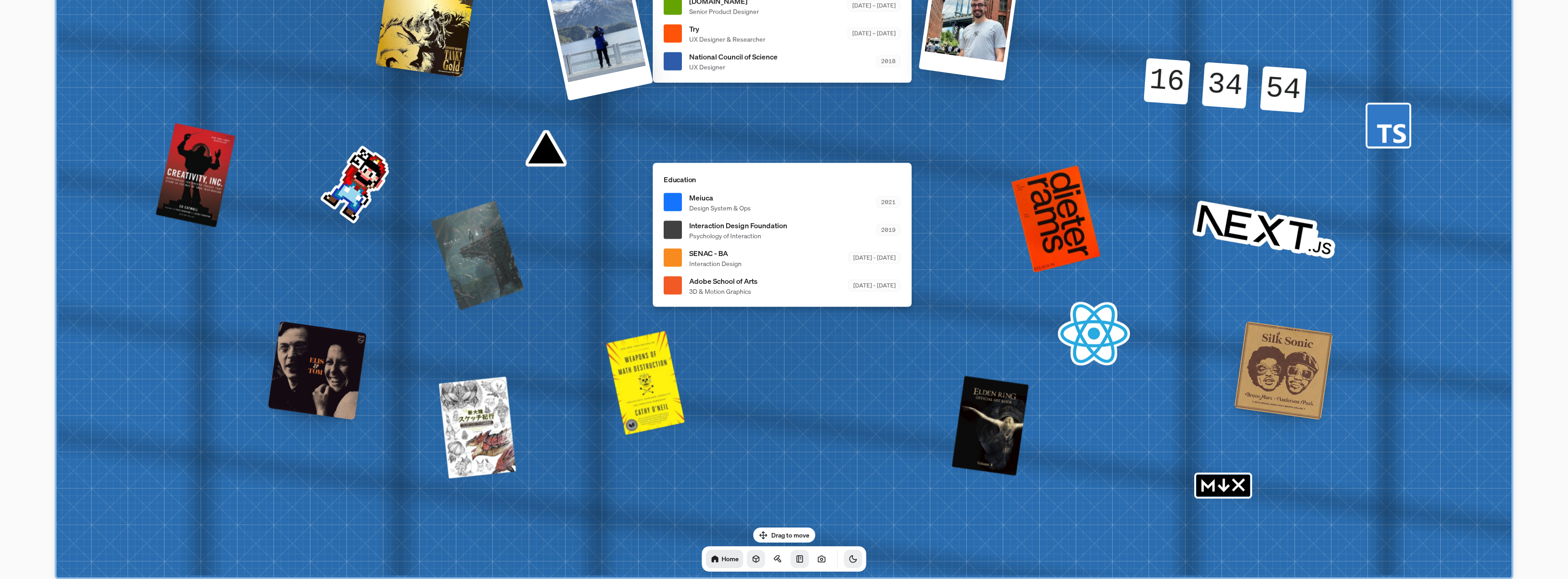
drag, startPoint x: 1216, startPoint y: 490, endPoint x: 1142, endPoint y: 427, distance: 97.2
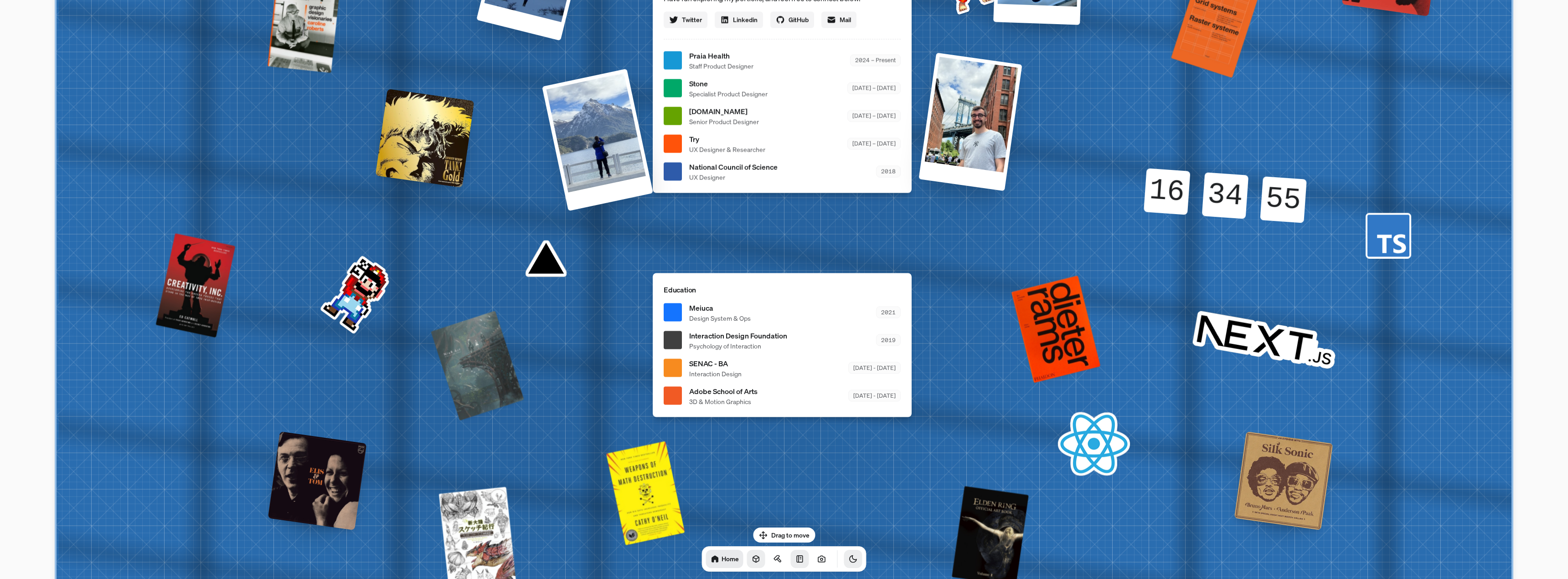
drag, startPoint x: 749, startPoint y: 220, endPoint x: 788, endPoint y: 356, distance: 141.5
click at [774, 322] on div "Meiuca Design System & Ops 2021" at bounding box center [794, 312] width 211 height 21
